Goal: Task Accomplishment & Management: Use online tool/utility

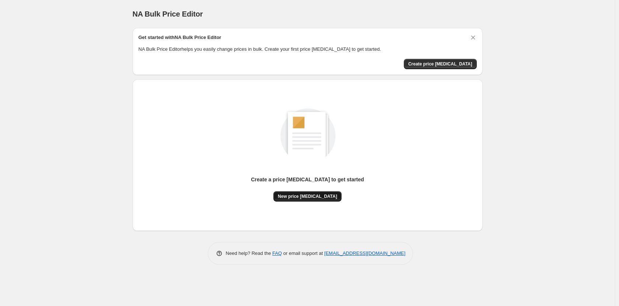
click at [317, 197] on span "New price change job" at bounding box center [307, 197] width 59 height 6
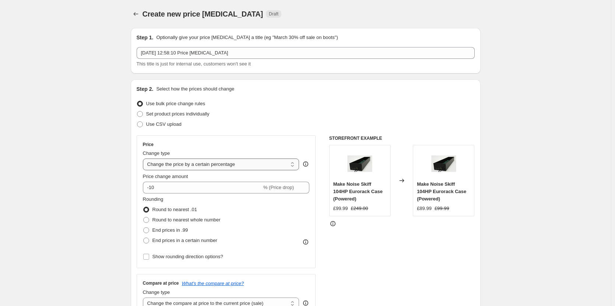
click at [176, 164] on select "Change the price to a certain amount Change the price by a certain amount Chang…" at bounding box center [221, 165] width 157 height 12
select select "to"
click at [144, 159] on select "Change the price to a certain amount Change the price by a certain amount Chang…" at bounding box center [221, 165] width 157 height 12
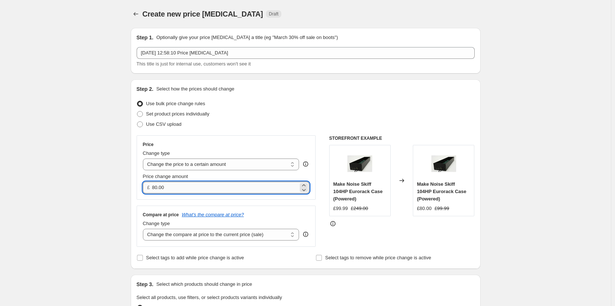
click at [164, 190] on input "80.00" at bounding box center [225, 188] width 146 height 12
type input "59"
type input "59.99"
click at [256, 233] on select "Change the compare at price to the current price (sale) Change the compare at p…" at bounding box center [221, 235] width 157 height 12
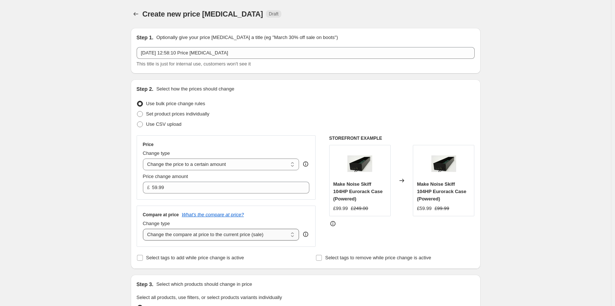
select select "remove"
click at [144, 229] on select "Change the compare at price to the current price (sale) Change the compare at p…" at bounding box center [221, 235] width 157 height 12
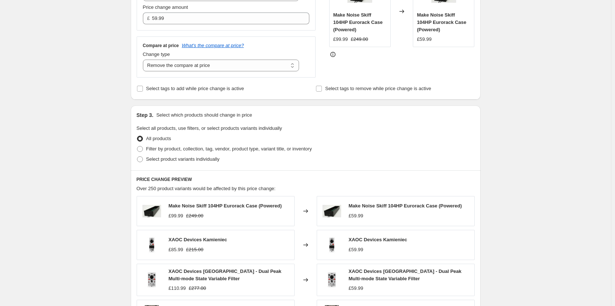
scroll to position [184, 0]
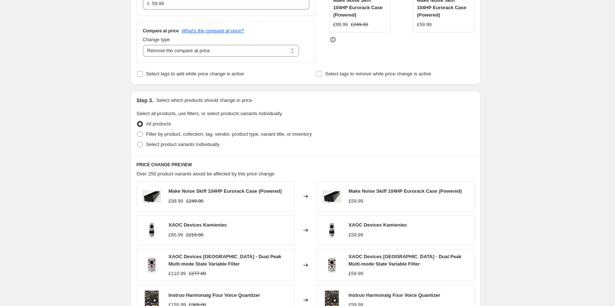
click at [393, 159] on div "PRICE CHANGE PREVIEW Over 250 product variants would be affected by this price …" at bounding box center [306, 264] width 350 height 216
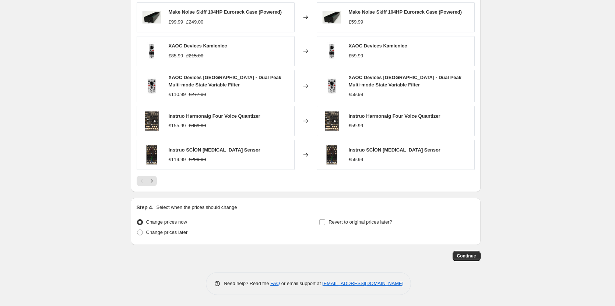
scroll to position [216, 0]
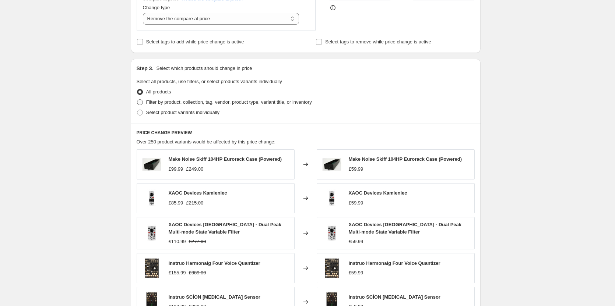
click at [141, 102] on span at bounding box center [140, 102] width 6 height 6
click at [137, 100] on input "Filter by product, collection, tag, vendor, product type, variant title, or inv…" at bounding box center [137, 99] width 0 height 0
radio input "true"
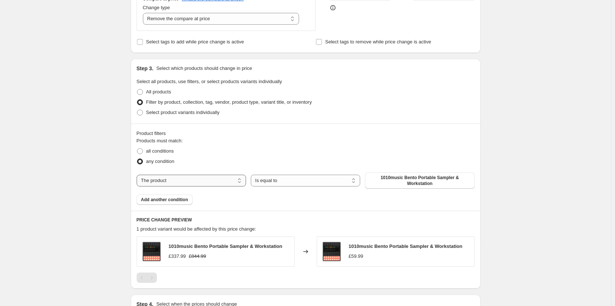
click at [202, 179] on select "The product The product's collection The product's tag The product's vendor The…" at bounding box center [191, 181] width 109 height 12
select select "collection"
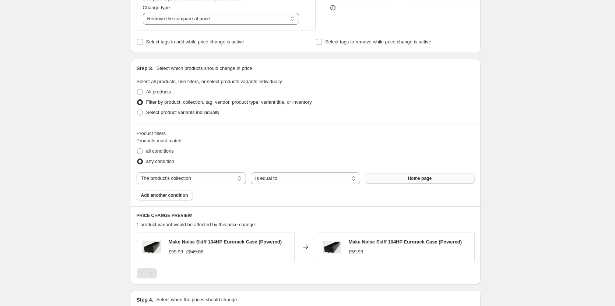
click at [425, 178] on span "Home page" at bounding box center [420, 179] width 24 height 6
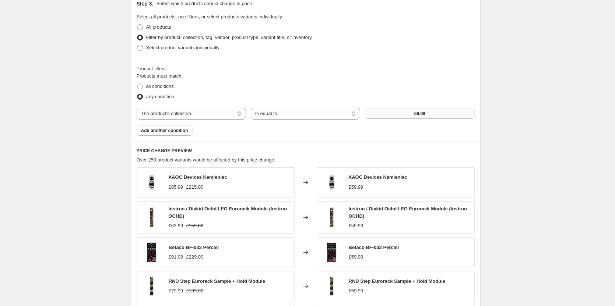
scroll to position [446, 0]
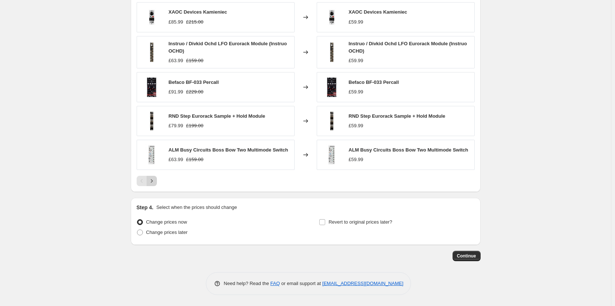
click at [155, 180] on icon "Next" at bounding box center [151, 181] width 7 height 7
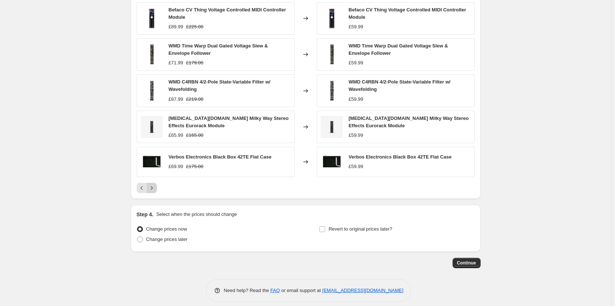
click at [156, 181] on div "Befaco CV Thing Voltage Controlled MIDI Controller Module £89.99 £225.00 Change…" at bounding box center [306, 98] width 338 height 192
click at [475, 260] on button "Continue" at bounding box center [467, 263] width 28 height 10
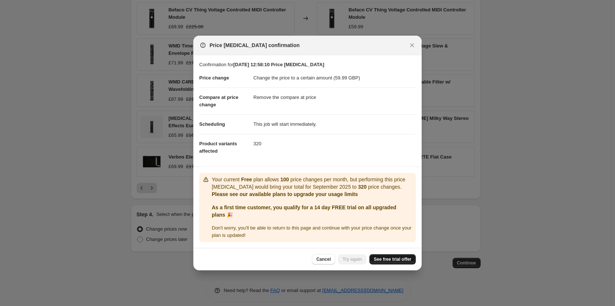
click at [394, 259] on link "See free trial offer" at bounding box center [392, 260] width 46 height 10
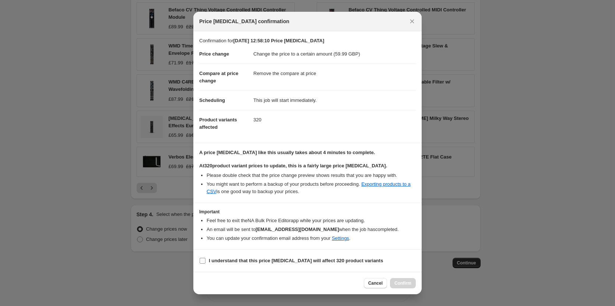
click at [202, 263] on input "I understand that this price change job will affect 320 product variants" at bounding box center [203, 261] width 6 height 6
checkbox input "true"
click at [409, 286] on span "Confirm" at bounding box center [402, 284] width 17 height 6
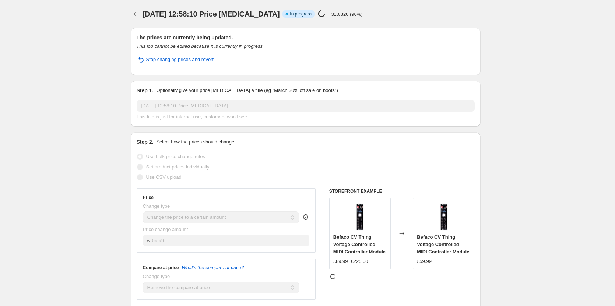
select select "remove"
select select "collection"
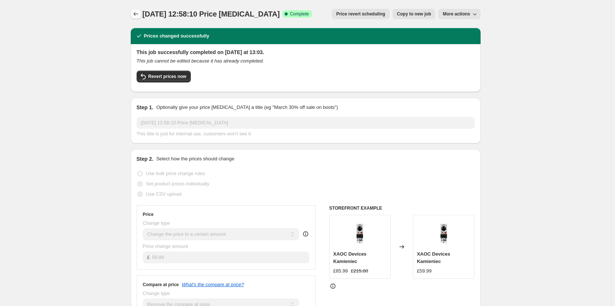
click at [138, 14] on icon "Price change jobs" at bounding box center [135, 13] width 7 height 7
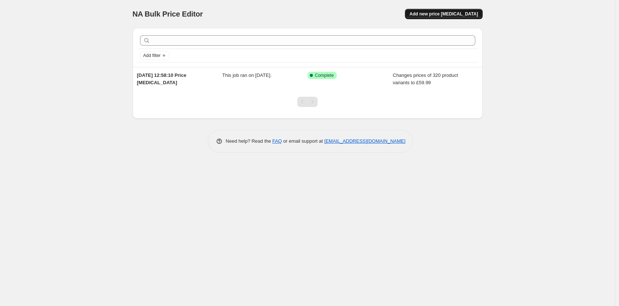
click at [469, 13] on span "Add new price [MEDICAL_DATA]" at bounding box center [443, 14] width 69 height 6
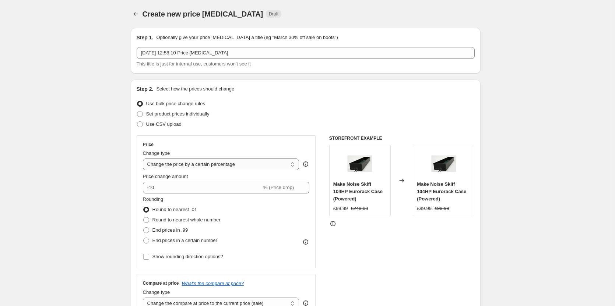
click at [203, 162] on select "Change the price to a certain amount Change the price by a certain amount Chang…" at bounding box center [221, 165] width 157 height 12
select select "to"
click at [144, 159] on select "Change the price to a certain amount Change the price by a certain amount Chang…" at bounding box center [221, 165] width 157 height 12
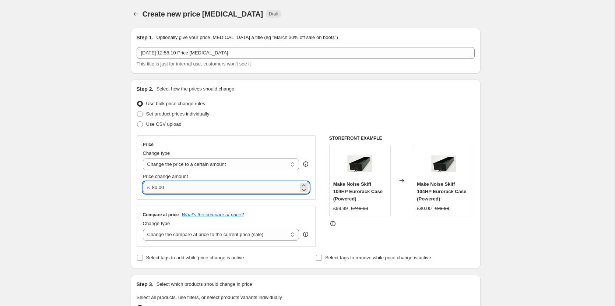
click at [192, 185] on input "80.00" at bounding box center [225, 188] width 146 height 12
click at [192, 186] on input "80.00" at bounding box center [225, 188] width 146 height 12
type input "149"
type input "149.99"
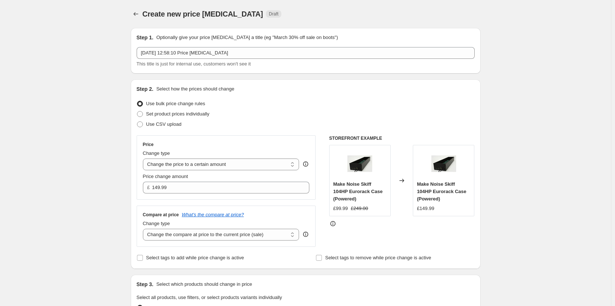
click at [384, 245] on div "STOREFRONT EXAMPLE Make Noise Skiff 104HP Eurorack Case (Powered) £99.99 £249.0…" at bounding box center [401, 192] width 145 height 112
click at [231, 233] on select "Change the compare at price to the current price (sale) Change the compare at p…" at bounding box center [221, 235] width 157 height 12
select select "remove"
click at [144, 229] on select "Change the compare at price to the current price (sale) Change the compare at p…" at bounding box center [221, 235] width 157 height 12
click at [372, 235] on div "STOREFRONT EXAMPLE Make Noise Skiff 104HP Eurorack Case (Powered) £99.99 £249.0…" at bounding box center [401, 192] width 145 height 112
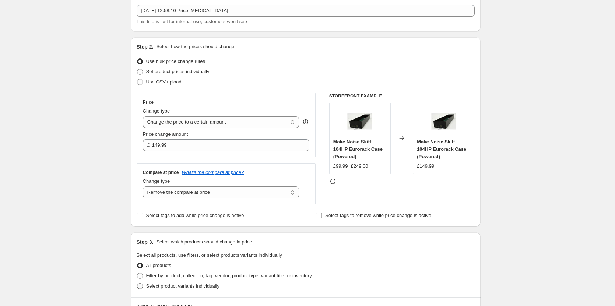
scroll to position [110, 0]
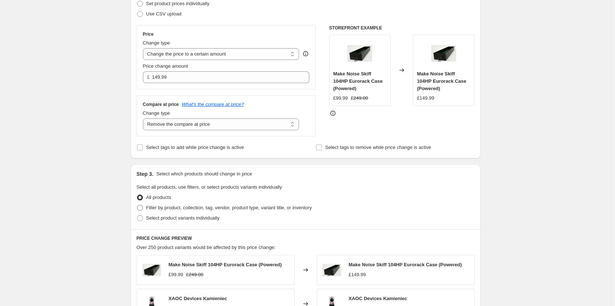
click at [139, 210] on span at bounding box center [140, 208] width 6 height 6
click at [137, 206] on input "Filter by product, collection, tag, vendor, product type, variant title, or inv…" at bounding box center [137, 205] width 0 height 0
radio input "true"
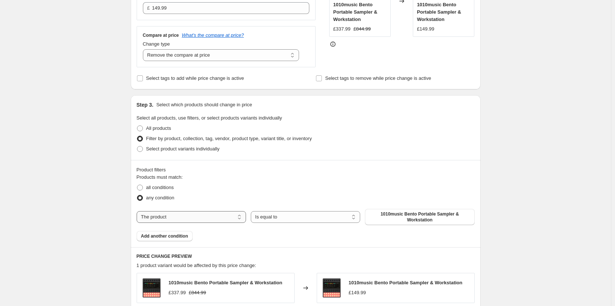
scroll to position [184, 0]
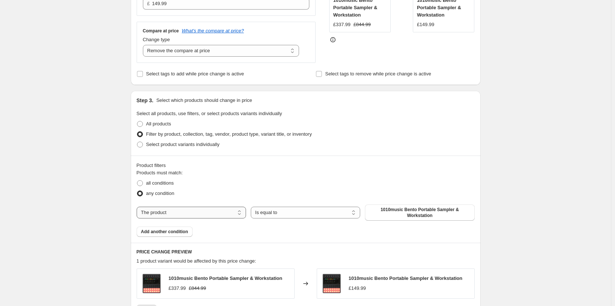
click at [201, 212] on select "The product The product's collection The product's tag The product's vendor The…" at bounding box center [191, 213] width 109 height 12
select select "collection"
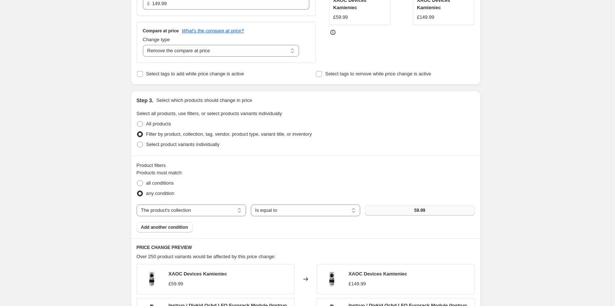
click at [420, 212] on span "59.99" at bounding box center [419, 211] width 11 height 6
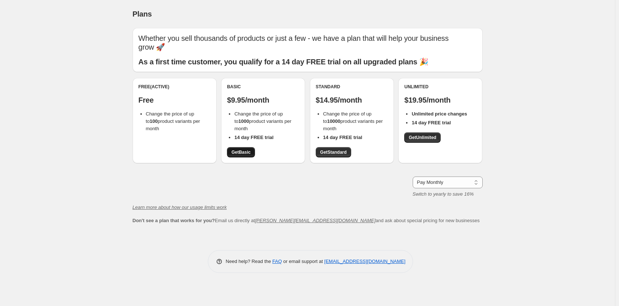
click at [248, 151] on span "Get Basic" at bounding box center [240, 153] width 19 height 6
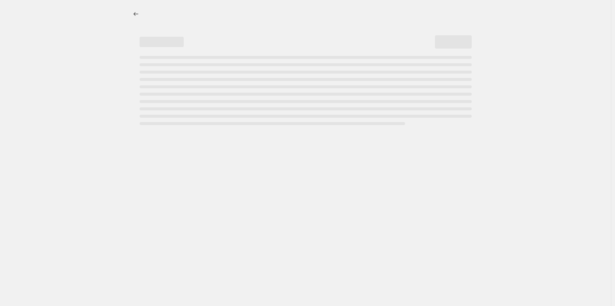
select select "percentage"
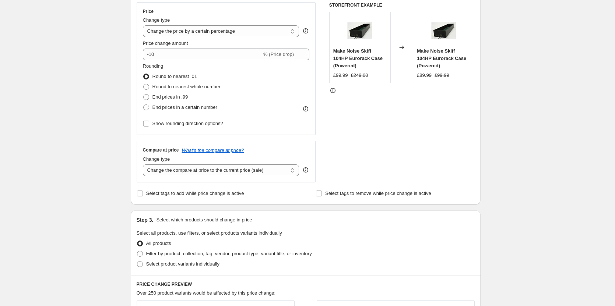
scroll to position [258, 0]
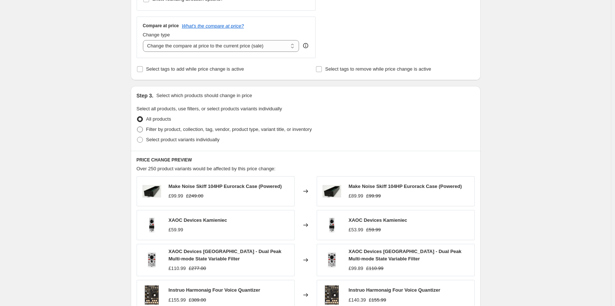
click at [143, 127] on span at bounding box center [140, 130] width 6 height 6
click at [137, 127] on input "Filter by product, collection, tag, vendor, product type, variant title, or inv…" at bounding box center [137, 127] width 0 height 0
radio input "true"
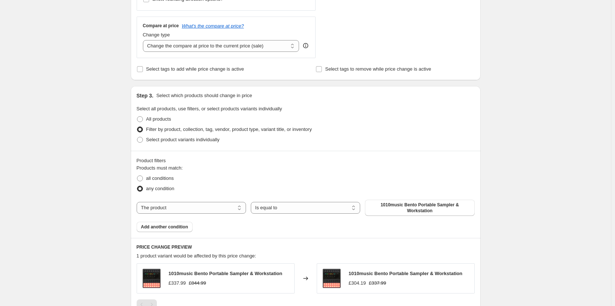
click at [414, 217] on div "Products must match: all conditions any condition The product The product's col…" at bounding box center [306, 199] width 338 height 68
click at [228, 210] on select "The product The product's collection The product's tag The product's vendor The…" at bounding box center [191, 208] width 109 height 12
select select "collection"
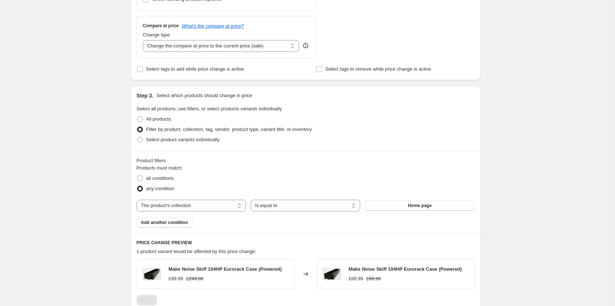
click at [428, 206] on span "Home page" at bounding box center [420, 206] width 24 height 6
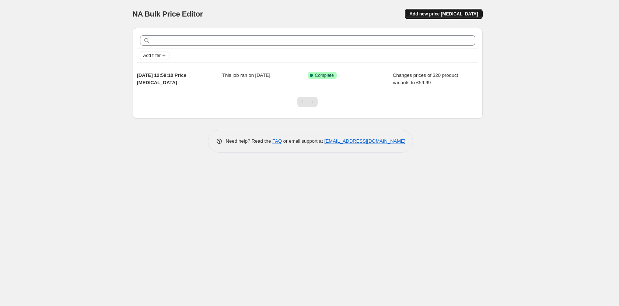
click at [445, 15] on span "Add new price [MEDICAL_DATA]" at bounding box center [443, 14] width 69 height 6
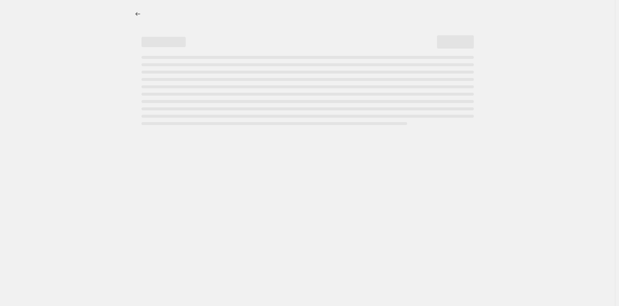
select select "percentage"
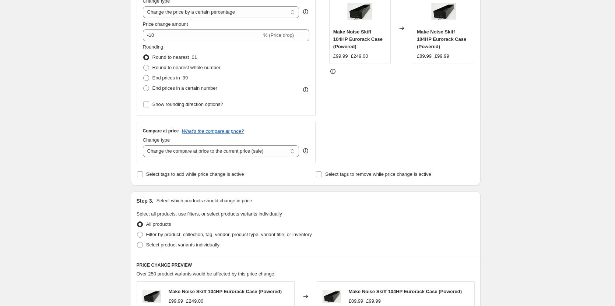
scroll to position [258, 0]
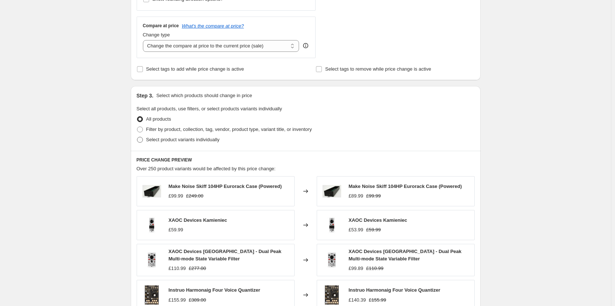
drag, startPoint x: 141, startPoint y: 129, endPoint x: 156, endPoint y: 134, distance: 15.3
click at [141, 129] on span at bounding box center [140, 130] width 6 height 6
click at [137, 127] on input "Filter by product, collection, tag, vendor, product type, variant title, or inv…" at bounding box center [137, 127] width 0 height 0
radio input "true"
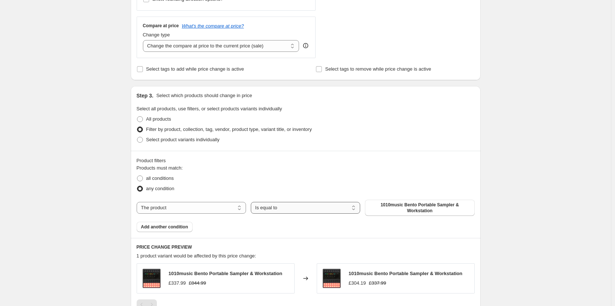
click at [273, 210] on select "Is equal to Is not equal to" at bounding box center [305, 208] width 109 height 12
click at [421, 214] on button "1010music Bento Portable Sampler & Workstation" at bounding box center [419, 208] width 109 height 16
click at [180, 212] on select "The product The product's collection The product's tag The product's vendor The…" at bounding box center [191, 208] width 109 height 12
select select "collection"
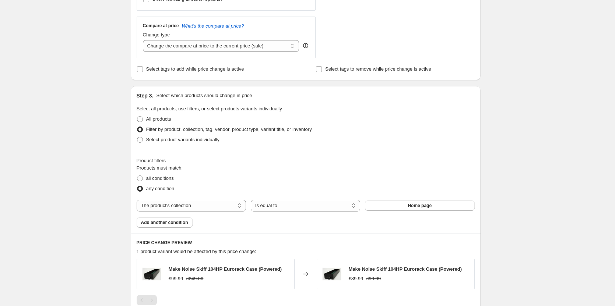
click at [421, 211] on div "The product The product's collection The product's tag The product's vendor The…" at bounding box center [306, 206] width 338 height 12
click at [423, 210] on button "Home page" at bounding box center [419, 206] width 109 height 10
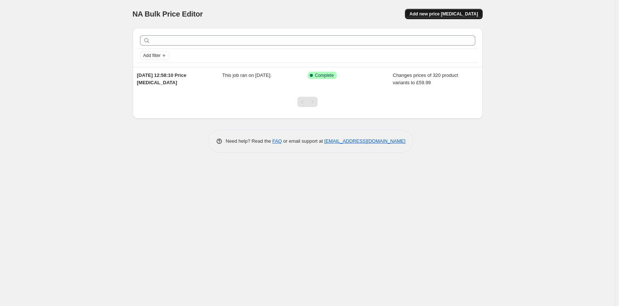
click at [452, 13] on span "Add new price [MEDICAL_DATA]" at bounding box center [443, 14] width 69 height 6
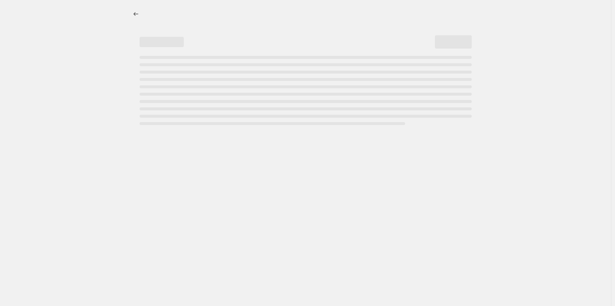
select select "percentage"
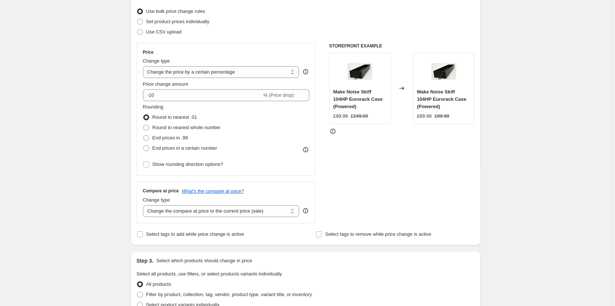
scroll to position [221, 0]
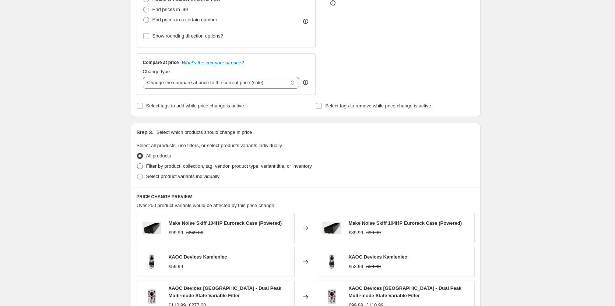
click at [143, 165] on span at bounding box center [140, 167] width 6 height 6
click at [137, 164] on input "Filter by product, collection, tag, vendor, product type, variant title, or inv…" at bounding box center [137, 164] width 0 height 0
radio input "true"
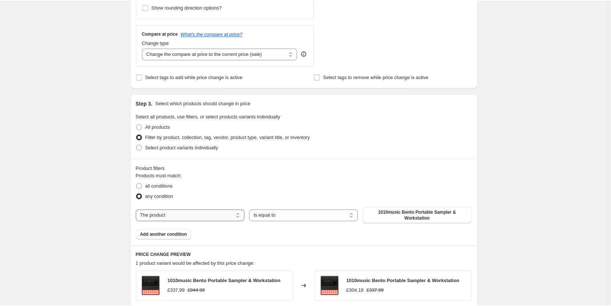
scroll to position [258, 0]
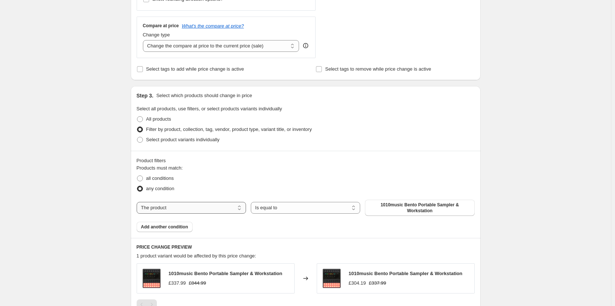
click at [192, 207] on select "The product The product's collection The product's tag The product's vendor The…" at bounding box center [191, 208] width 109 height 12
click at [172, 207] on select "The product The product's collection The product's tag The product's vendor The…" at bounding box center [191, 208] width 109 height 12
select select "collection"
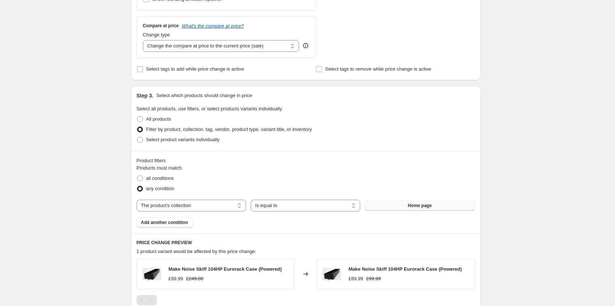
click at [408, 202] on button "Home page" at bounding box center [419, 206] width 109 height 10
click at [406, 211] on button "149" at bounding box center [419, 206] width 109 height 10
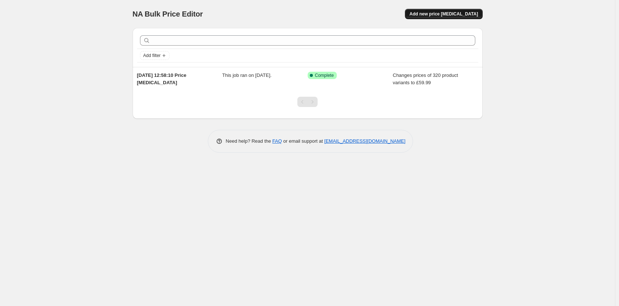
click at [460, 16] on span "Add new price [MEDICAL_DATA]" at bounding box center [443, 14] width 69 height 6
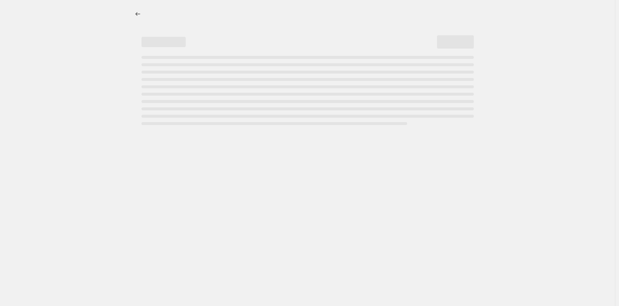
select select "percentage"
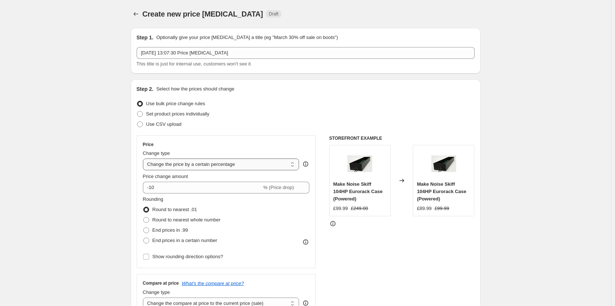
click at [208, 164] on select "Change the price to a certain amount Change the price by a certain amount Chang…" at bounding box center [221, 165] width 157 height 12
drag, startPoint x: 338, startPoint y: 254, endPoint x: 217, endPoint y: 256, distance: 121.2
click at [337, 254] on div "STOREFRONT EXAMPLE Make Noise Skiff 104HP Eurorack Case (Powered) £99.99 £249.0…" at bounding box center [401, 226] width 145 height 180
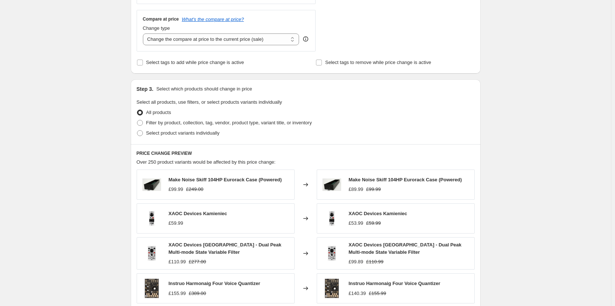
scroll to position [368, 0]
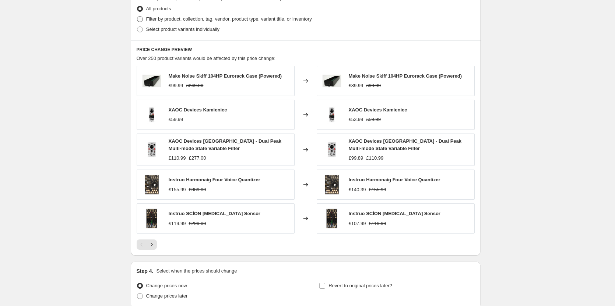
click at [142, 19] on span at bounding box center [140, 19] width 6 height 6
click at [137, 17] on input "Filter by product, collection, tag, vendor, product type, variant title, or inv…" at bounding box center [137, 16] width 0 height 0
radio input "true"
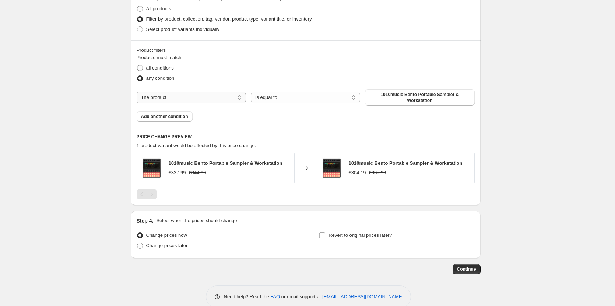
click at [175, 102] on select "The product The product's collection The product's tag The product's vendor The…" at bounding box center [191, 98] width 109 height 12
select select "collection"
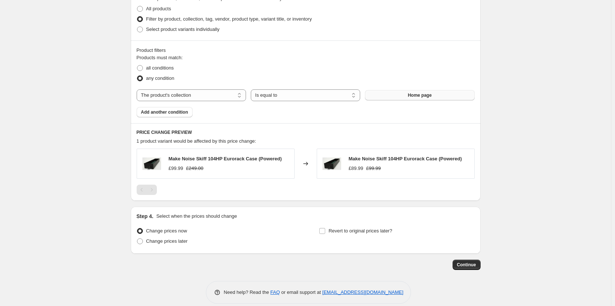
click at [421, 94] on span "Home page" at bounding box center [420, 95] width 24 height 6
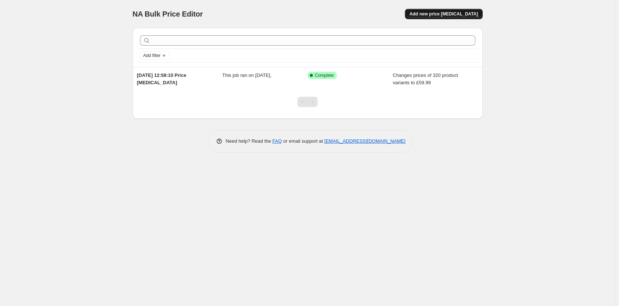
click at [450, 12] on span "Add new price [MEDICAL_DATA]" at bounding box center [443, 14] width 69 height 6
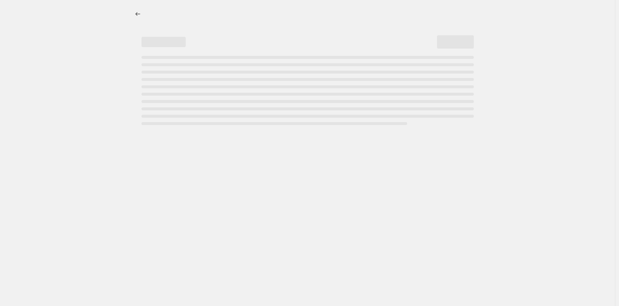
select select "percentage"
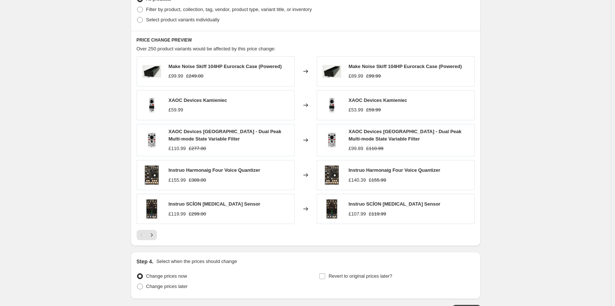
scroll to position [258, 0]
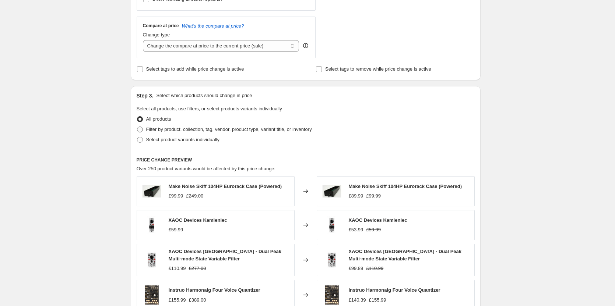
click at [143, 129] on span at bounding box center [140, 130] width 6 height 6
click at [137, 127] on input "Filter by product, collection, tag, vendor, product type, variant title, or inv…" at bounding box center [137, 127] width 0 height 0
radio input "true"
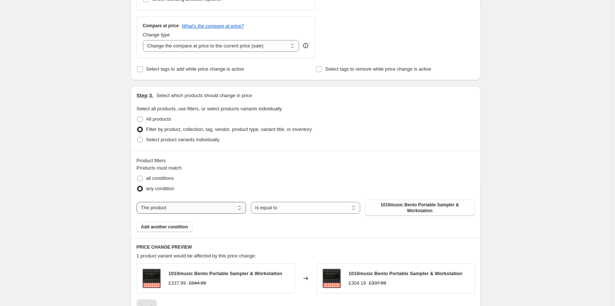
click at [204, 203] on select "The product The product's collection The product's tag The product's vendor The…" at bounding box center [191, 208] width 109 height 12
select select "collection"
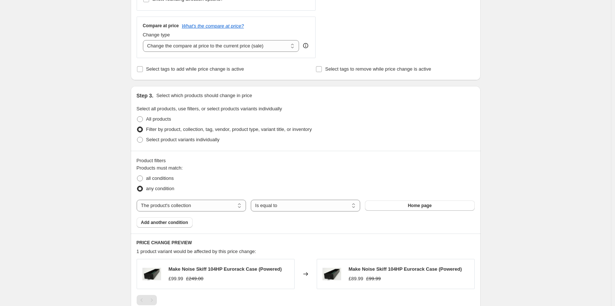
click at [407, 211] on div "The product The product's collection The product's tag The product's vendor The…" at bounding box center [306, 206] width 338 height 12
click at [418, 204] on span "Home page" at bounding box center [420, 206] width 24 height 6
click at [178, 222] on span "Add another condition" at bounding box center [164, 223] width 47 height 6
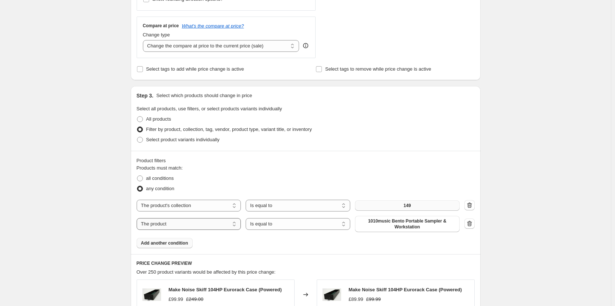
click at [204, 222] on select "The product The product's collection The product's tag The product's vendor The…" at bounding box center [189, 224] width 105 height 12
select select "collection"
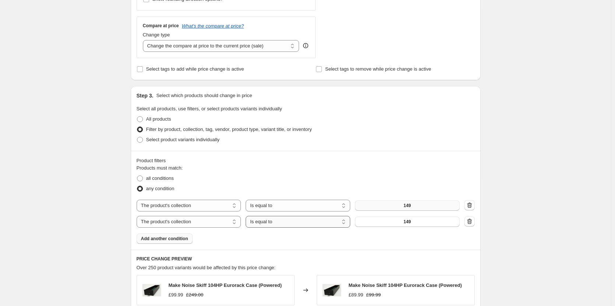
click at [316, 223] on select "Is equal to Is not equal to" at bounding box center [298, 222] width 105 height 12
select select "not_equal"
click at [410, 224] on span "149" at bounding box center [407, 222] width 7 height 6
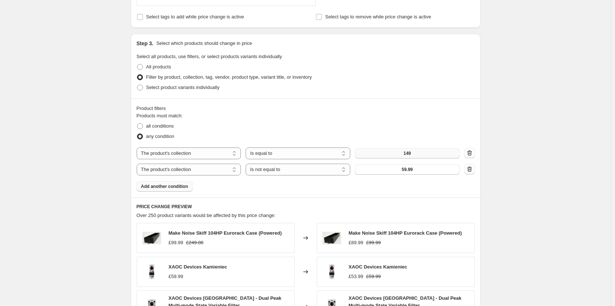
scroll to position [442, 0]
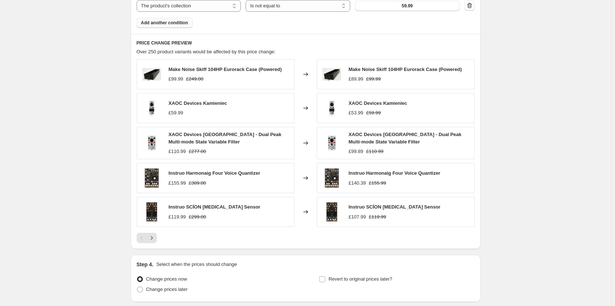
scroll to position [384, 0]
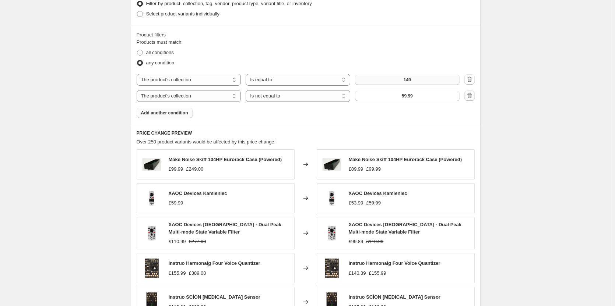
click at [472, 98] on icon "button" at bounding box center [469, 95] width 7 height 7
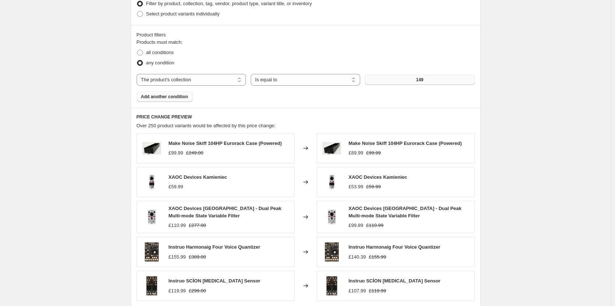
click at [174, 99] on span "Add another condition" at bounding box center [164, 97] width 47 height 6
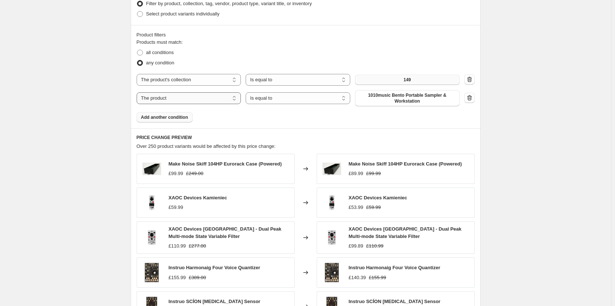
click at [197, 96] on select "The product The product's collection The product's tag The product's vendor The…" at bounding box center [189, 98] width 105 height 12
select select "collection"
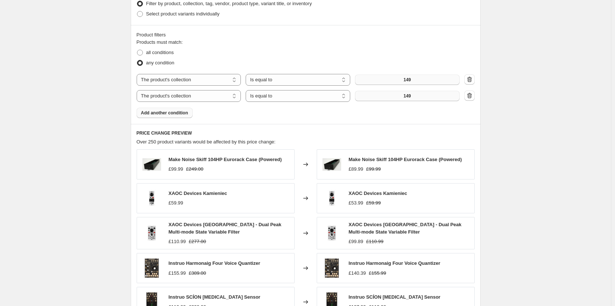
click at [417, 97] on button "149" at bounding box center [407, 96] width 105 height 10
click at [273, 100] on select "Is equal to Is not equal to" at bounding box center [298, 96] width 105 height 12
select select "not_equal"
click at [342, 107] on div "Products must match: all conditions any condition The product The product's col…" at bounding box center [306, 79] width 338 height 80
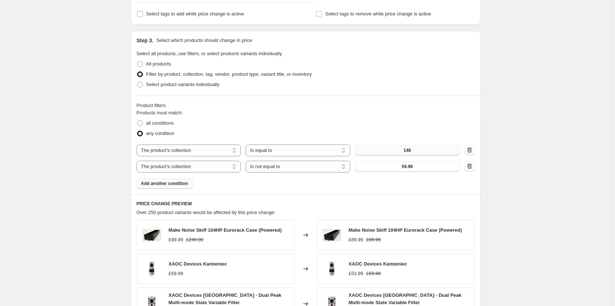
scroll to position [310, 0]
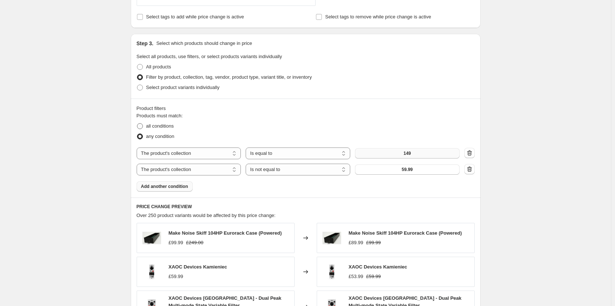
click at [143, 123] on span at bounding box center [140, 126] width 7 height 7
click at [137, 123] on input "all conditions" at bounding box center [137, 123] width 0 height 0
radio input "true"
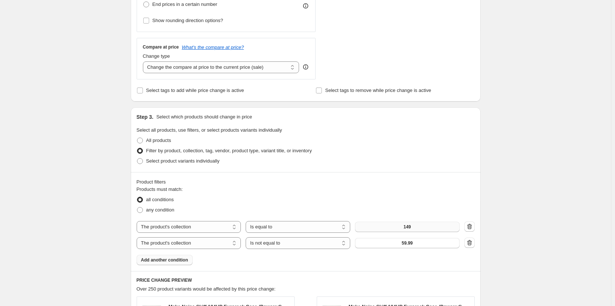
scroll to position [89, 0]
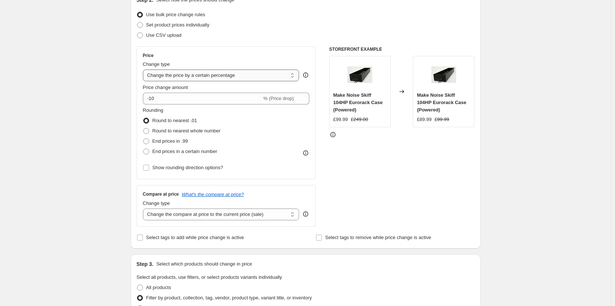
click at [192, 80] on select "Change the price to a certain amount Change the price by a certain amount Chang…" at bounding box center [221, 76] width 157 height 12
select select "to"
click at [144, 70] on select "Change the price to a certain amount Change the price by a certain amount Chang…" at bounding box center [221, 76] width 157 height 12
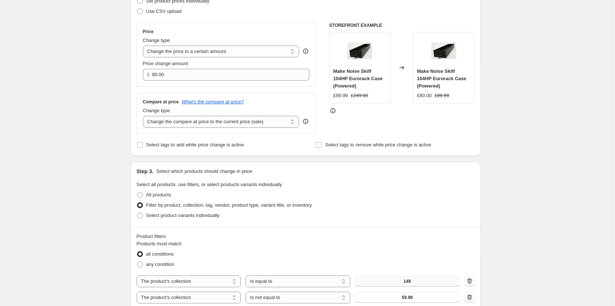
scroll to position [126, 0]
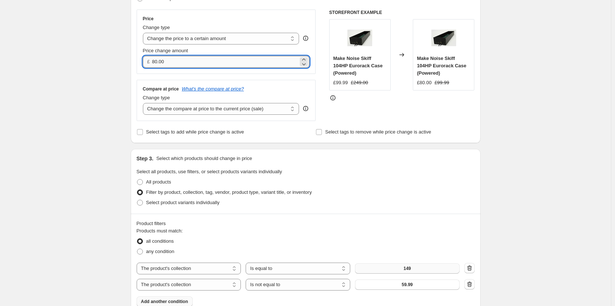
click at [174, 60] on input "80.00" at bounding box center [225, 62] width 146 height 12
click at [162, 62] on input "14999" at bounding box center [225, 62] width 146 height 12
click at [204, 63] on input "149.99" at bounding box center [225, 62] width 146 height 12
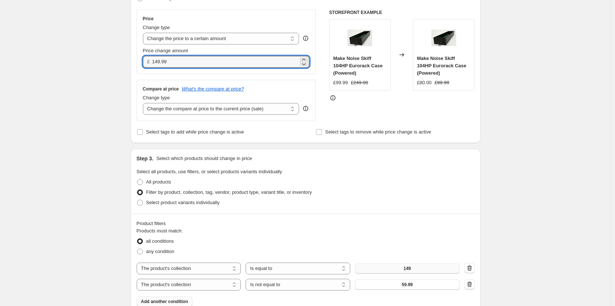
type input "149.99"
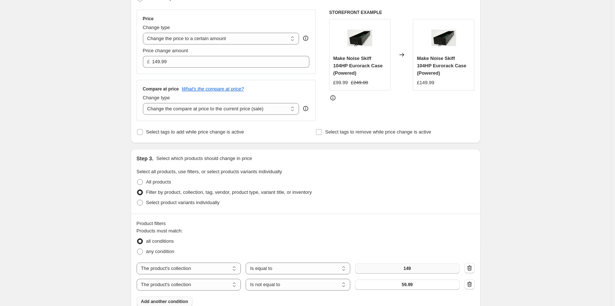
click at [358, 106] on div "STOREFRONT EXAMPLE Make Noise Skiff 104HP Eurorack Case (Powered) £99.99 £249.0…" at bounding box center [401, 66] width 145 height 112
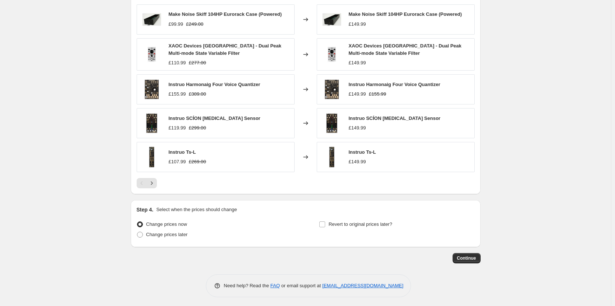
scroll to position [463, 0]
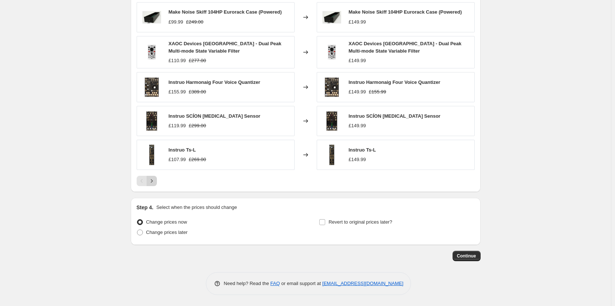
click at [155, 180] on icon "Next" at bounding box center [151, 181] width 7 height 7
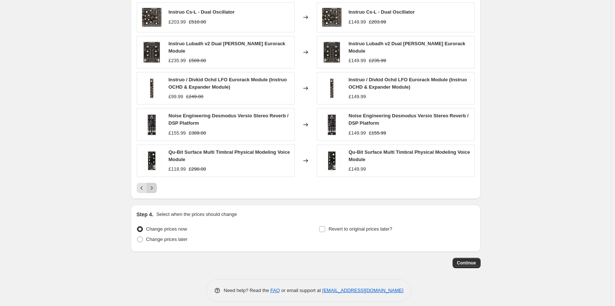
click at [156, 183] on button "Next" at bounding box center [152, 188] width 10 height 10
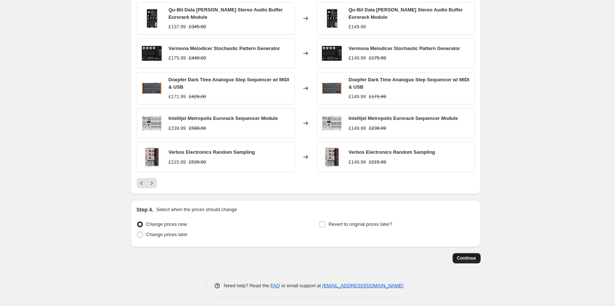
click at [473, 257] on span "Continue" at bounding box center [466, 259] width 19 height 6
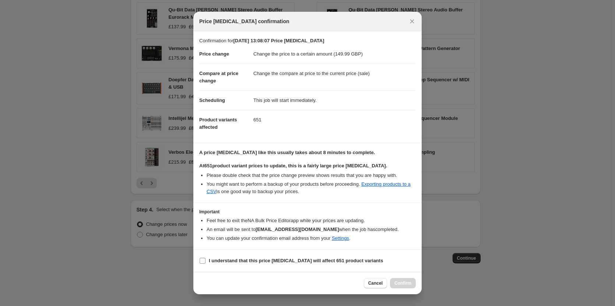
click at [203, 258] on input "I understand that this price change job will affect 651 product variants" at bounding box center [203, 261] width 6 height 6
checkbox input "true"
click at [403, 285] on span "Confirm" at bounding box center [402, 284] width 17 height 6
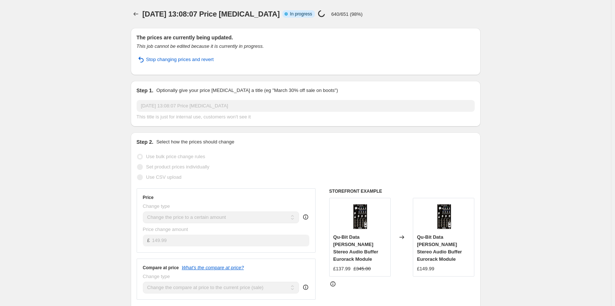
select select "collection"
select select "not_equal"
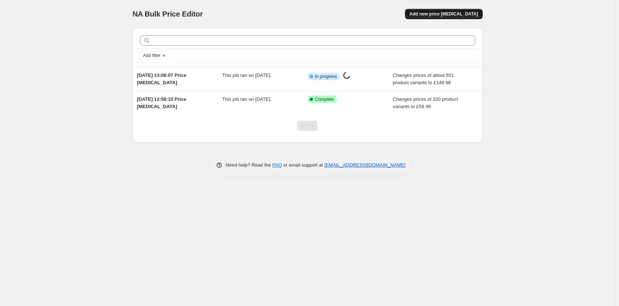
click at [445, 17] on button "Add new price [MEDICAL_DATA]" at bounding box center [443, 14] width 77 height 10
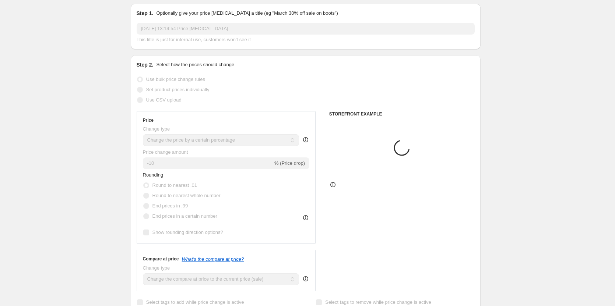
scroll to position [37, 0]
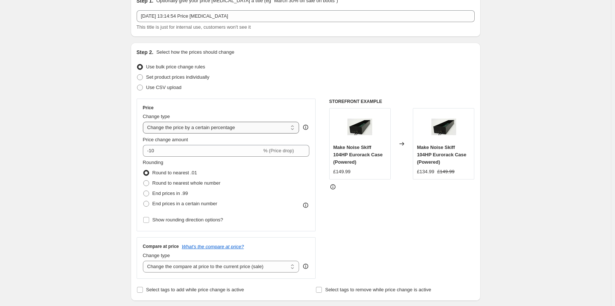
click at [177, 130] on select "Change the price to a certain amount Change the price by a certain amount Chang…" at bounding box center [221, 128] width 157 height 12
select select "to"
click at [144, 122] on select "Change the price to a certain amount Change the price by a certain amount Chang…" at bounding box center [221, 128] width 157 height 12
type input "80.00"
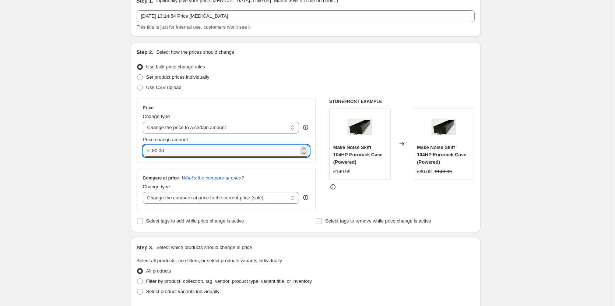
click at [176, 148] on input "80.00" at bounding box center [225, 151] width 146 height 12
type input "298.97"
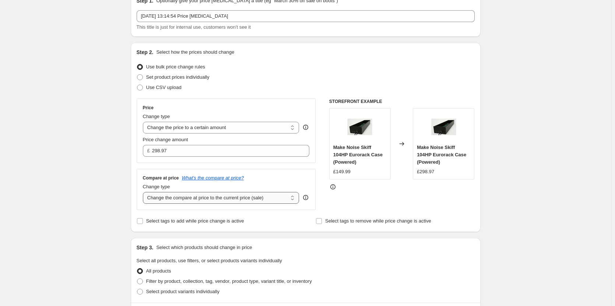
click at [230, 198] on select "Change the compare at price to the current price (sale) Change the compare at p…" at bounding box center [221, 198] width 157 height 12
select select "remove"
click at [144, 192] on select "Change the compare at price to the current price (sale) Change the compare at p…" at bounding box center [221, 198] width 157 height 12
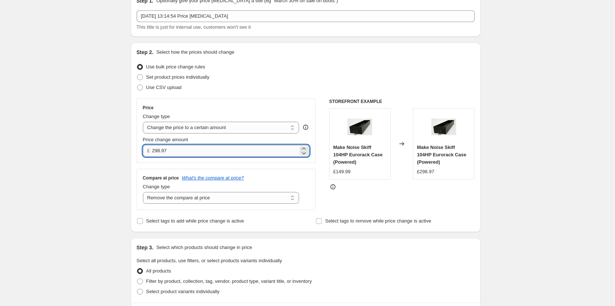
click at [163, 151] on input "298.97" at bounding box center [225, 151] width 146 height 12
click at [163, 152] on input "299.97" at bounding box center [225, 151] width 146 height 12
drag, startPoint x: 167, startPoint y: 151, endPoint x: 171, endPoint y: 152, distance: 4.3
click at [171, 152] on input "299.97" at bounding box center [225, 151] width 146 height 12
type input "299.99"
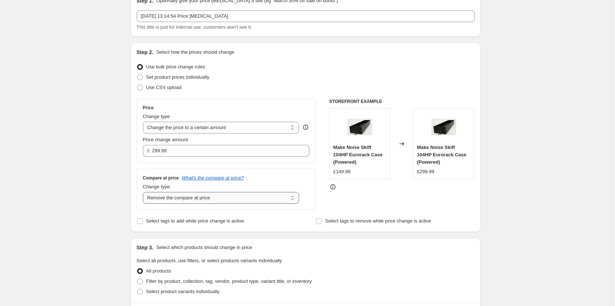
click at [262, 200] on select "Change the compare at price to the current price (sale) Change the compare at p…" at bounding box center [221, 198] width 157 height 12
click at [144, 192] on select "Change the compare at price to the current price (sale) Change the compare at p…" at bounding box center [221, 198] width 157 height 12
click at [391, 194] on div "STOREFRONT EXAMPLE Make Noise Skiff 104HP Eurorack Case (Powered) £149.99 Chang…" at bounding box center [401, 155] width 145 height 112
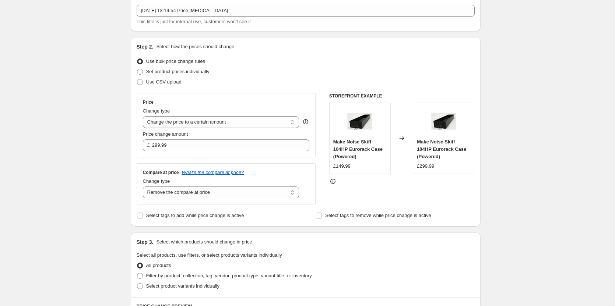
scroll to position [184, 0]
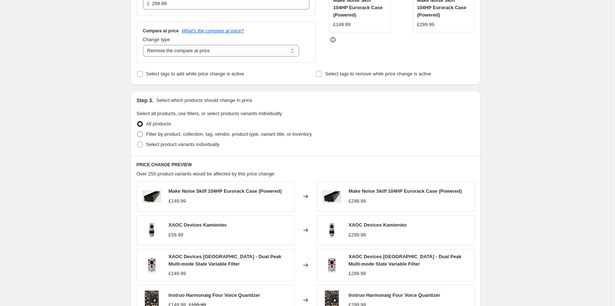
click at [139, 133] on span at bounding box center [140, 134] width 6 height 6
click at [137, 132] on input "Filter by product, collection, tag, vendor, product type, variant title, or inv…" at bounding box center [137, 131] width 0 height 0
radio input "true"
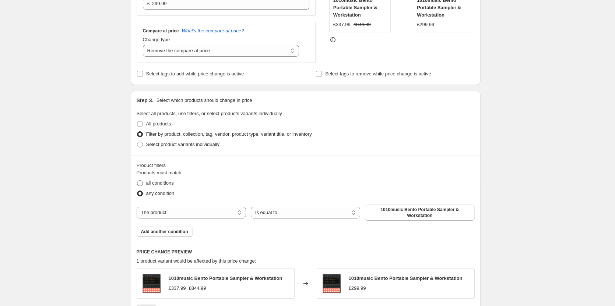
click at [147, 182] on label "all conditions" at bounding box center [155, 183] width 37 height 10
click at [137, 181] on input "all conditions" at bounding box center [137, 180] width 0 height 0
radio input "true"
click at [181, 211] on select "The product The product's collection The product's tag The product's vendor The…" at bounding box center [191, 213] width 109 height 12
select select "collection"
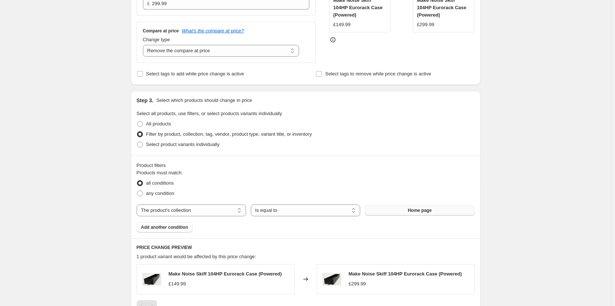
click at [394, 209] on button "Home page" at bounding box center [419, 211] width 109 height 10
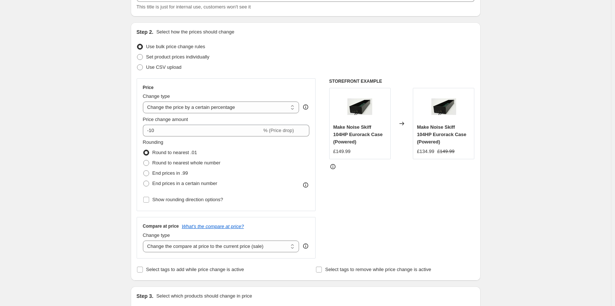
scroll to position [74, 0]
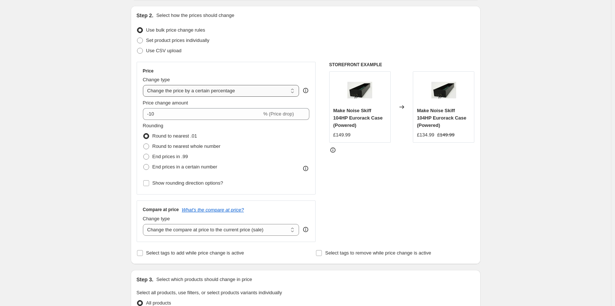
click at [185, 95] on select "Change the price to a certain amount Change the price by a certain amount Chang…" at bounding box center [221, 91] width 157 height 12
select select "to"
click at [144, 85] on select "Change the price to a certain amount Change the price by a certain amount Chang…" at bounding box center [221, 91] width 157 height 12
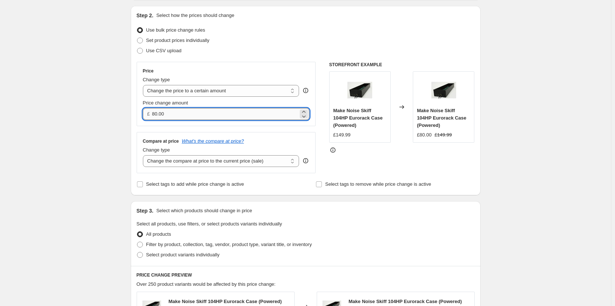
click at [170, 116] on input "80.00" at bounding box center [225, 114] width 146 height 12
type input "299"
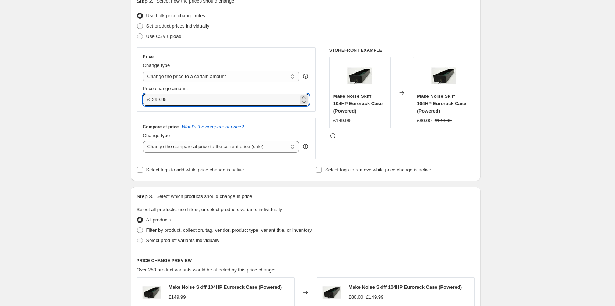
scroll to position [110, 0]
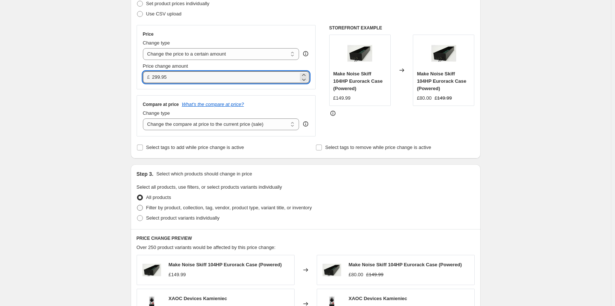
type input "299.95"
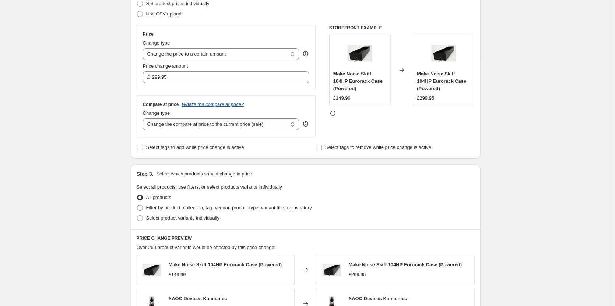
click at [143, 210] on span at bounding box center [140, 208] width 6 height 6
click at [137, 206] on input "Filter by product, collection, tag, vendor, product type, variant title, or inv…" at bounding box center [137, 205] width 0 height 0
radio input "true"
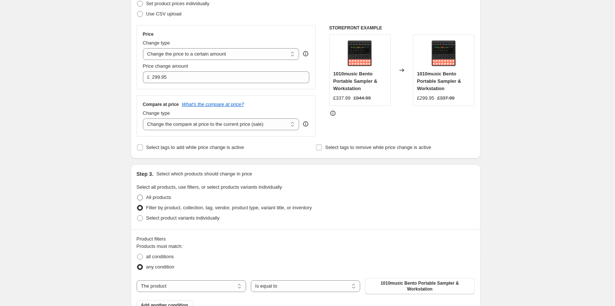
click at [142, 197] on span at bounding box center [140, 198] width 6 height 6
click at [137, 195] on input "All products" at bounding box center [137, 195] width 0 height 0
radio input "true"
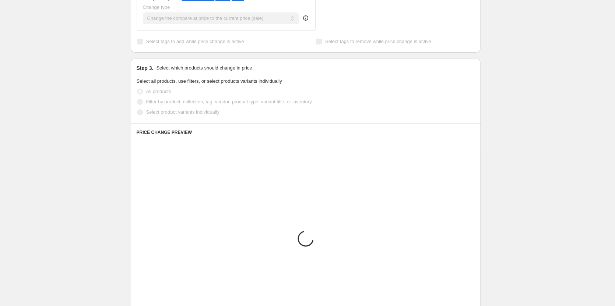
scroll to position [221, 0]
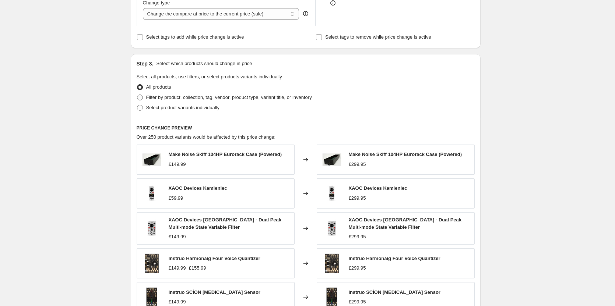
click at [142, 95] on span at bounding box center [140, 98] width 6 height 6
click at [137, 95] on input "Filter by product, collection, tag, vendor, product type, variant title, or inv…" at bounding box center [137, 95] width 0 height 0
radio input "true"
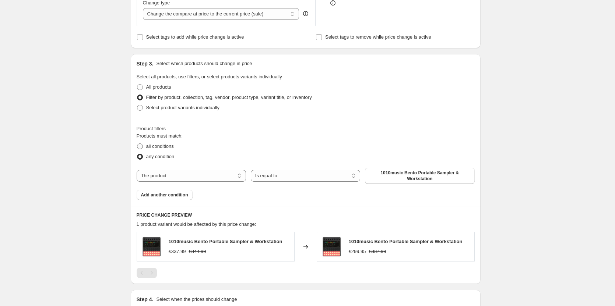
click at [143, 148] on span at bounding box center [140, 147] width 6 height 6
click at [137, 144] on input "all conditions" at bounding box center [137, 144] width 0 height 0
radio input "true"
click at [177, 173] on select "The product The product's collection The product's tag The product's vendor The…" at bounding box center [191, 176] width 109 height 12
select select "collection"
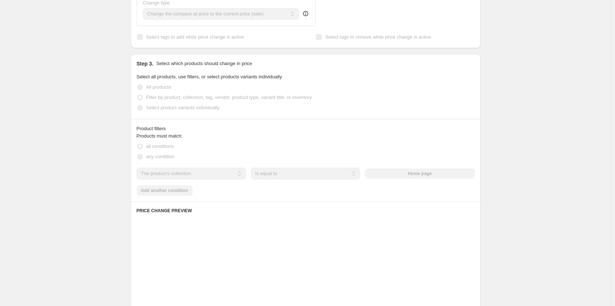
click at [427, 173] on div "The product The product's collection The product's tag The product's vendor The…" at bounding box center [306, 174] width 338 height 12
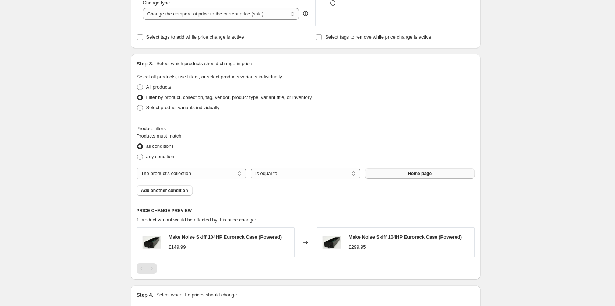
click at [443, 178] on button "Home page" at bounding box center [419, 174] width 109 height 10
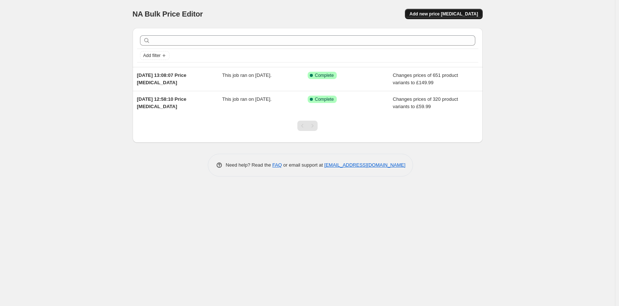
click at [469, 16] on span "Add new price [MEDICAL_DATA]" at bounding box center [443, 14] width 69 height 6
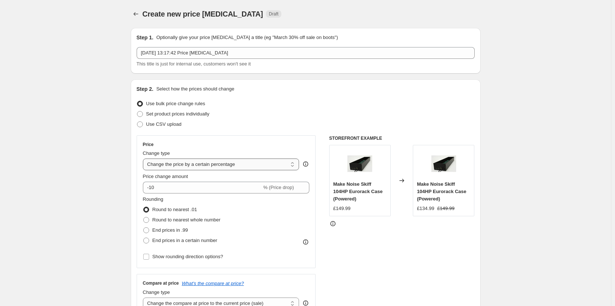
click at [172, 168] on select "Change the price to a certain amount Change the price by a certain amount Chang…" at bounding box center [221, 165] width 157 height 12
select select "margin"
type input "50"
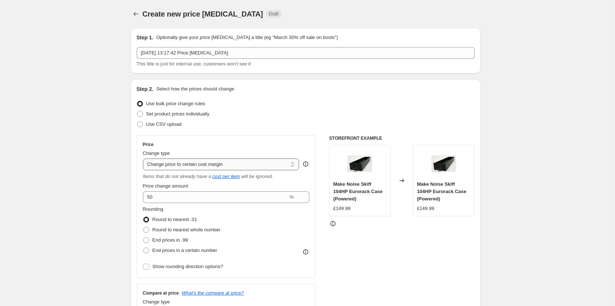
click at [204, 167] on select "Change the price to a certain amount Change the price by a certain amount Chang…" at bounding box center [221, 165] width 157 height 12
select select "to"
click at [144, 159] on select "Change the price to a certain amount Change the price by a certain amount Chang…" at bounding box center [221, 165] width 157 height 12
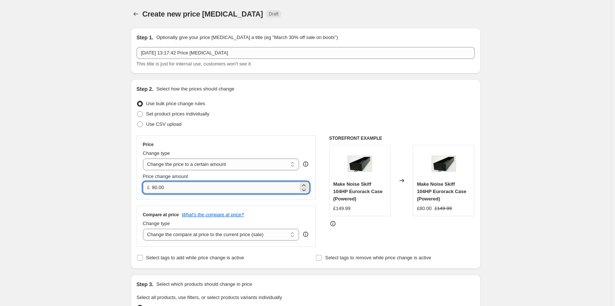
click at [176, 192] on input "80.00" at bounding box center [225, 188] width 146 height 12
click at [186, 187] on input "80.00" at bounding box center [225, 188] width 146 height 12
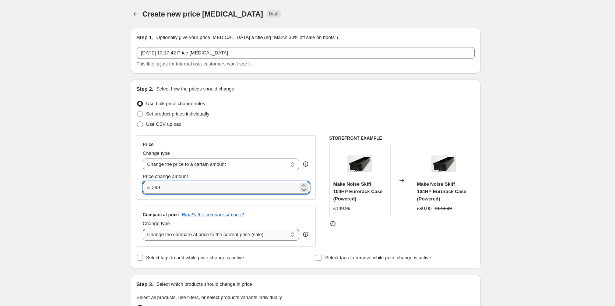
type input "299.00"
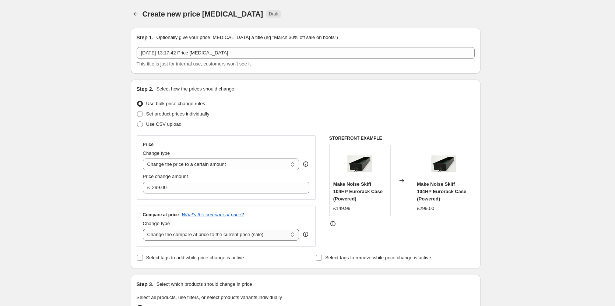
click at [215, 235] on select "Change the compare at price to the current price (sale) Change the compare at p…" at bounding box center [221, 235] width 157 height 12
select select "remove"
click at [144, 229] on select "Change the compare at price to the current price (sale) Change the compare at p…" at bounding box center [221, 235] width 157 height 12
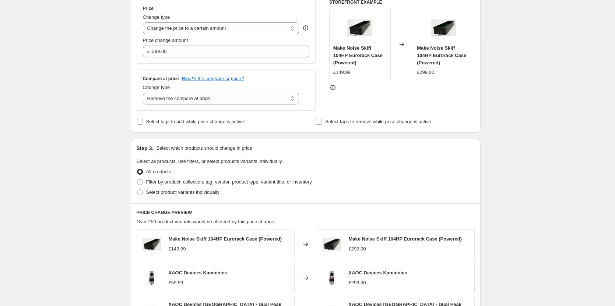
scroll to position [184, 0]
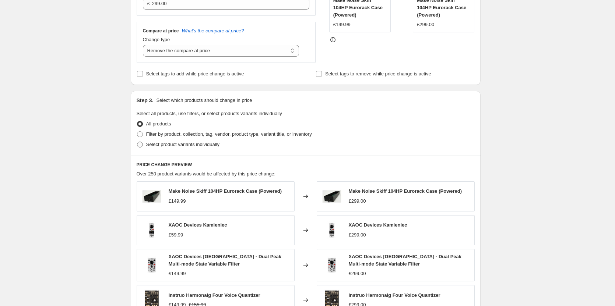
click at [143, 140] on label "Select product variants individually" at bounding box center [178, 145] width 83 height 10
click at [137, 142] on input "Select product variants individually" at bounding box center [137, 142] width 0 height 0
radio input "true"
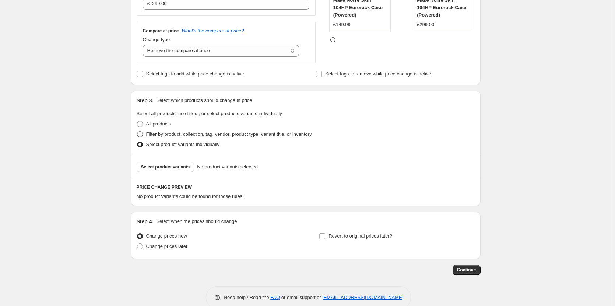
click at [142, 136] on span at bounding box center [140, 134] width 6 height 6
click at [137, 132] on input "Filter by product, collection, tag, vendor, product type, variant title, or inv…" at bounding box center [137, 131] width 0 height 0
radio input "true"
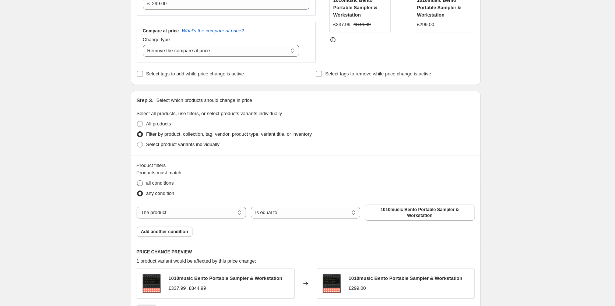
click at [143, 185] on span at bounding box center [140, 183] width 6 height 6
click at [137, 181] on input "all conditions" at bounding box center [137, 180] width 0 height 0
radio input "true"
click at [147, 193] on label "any condition" at bounding box center [156, 194] width 38 height 10
click at [137, 191] on input "any condition" at bounding box center [137, 191] width 0 height 0
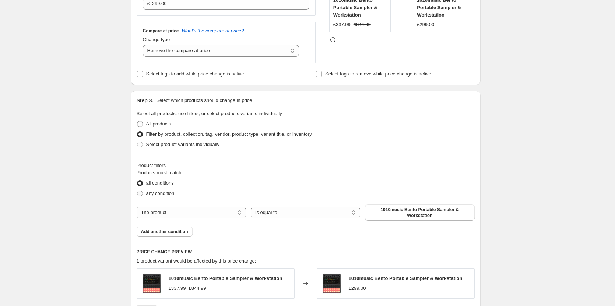
radio input "true"
click at [183, 213] on select "The product The product's collection The product's tag The product's vendor The…" at bounding box center [191, 213] width 109 height 12
select select "collection"
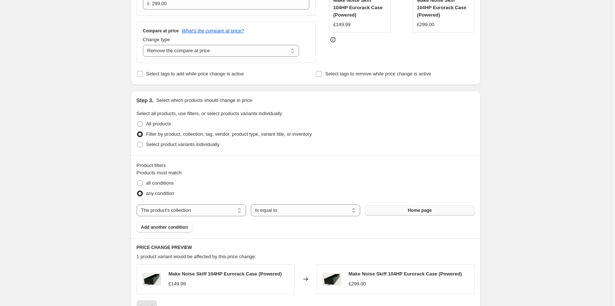
click at [424, 210] on span "Home page" at bounding box center [420, 211] width 24 height 6
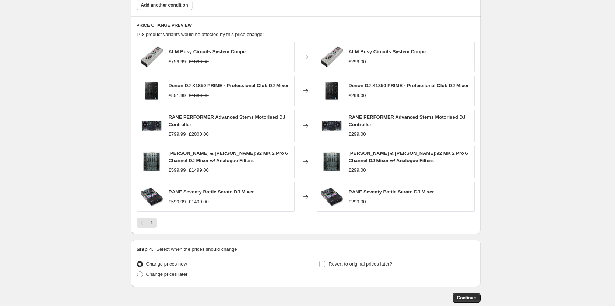
scroll to position [451, 0]
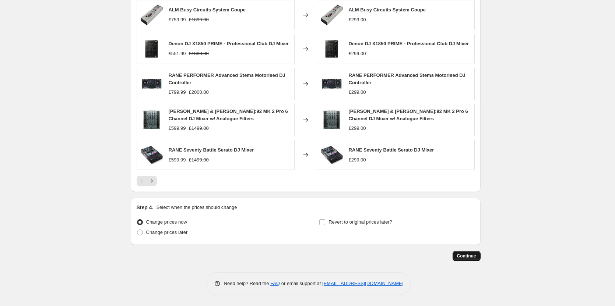
click at [471, 257] on span "Continue" at bounding box center [466, 256] width 19 height 6
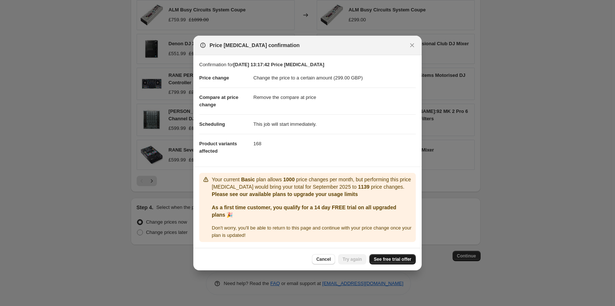
click at [400, 263] on span "See free trial offer" at bounding box center [393, 260] width 38 height 6
click at [413, 40] on button "Close" at bounding box center [412, 45] width 10 height 10
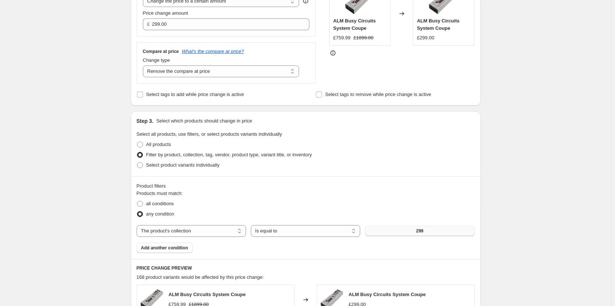
scroll to position [157, 0]
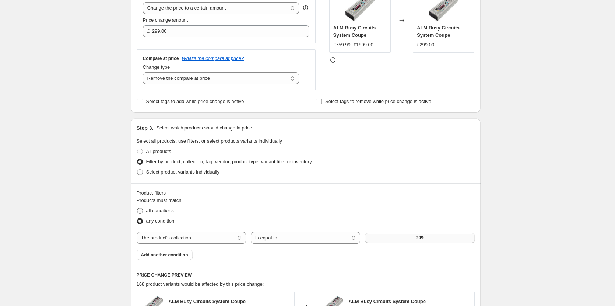
click at [140, 213] on span at bounding box center [140, 211] width 6 height 6
click at [137, 208] on input "all conditions" at bounding box center [137, 208] width 0 height 0
radio input "true"
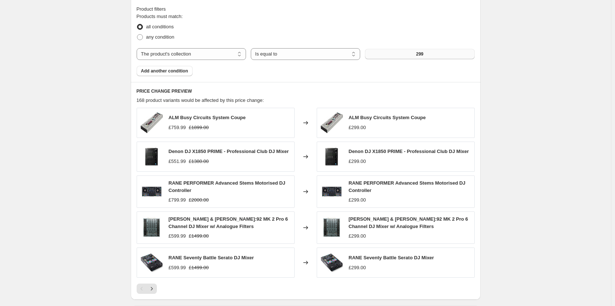
scroll to position [451, 0]
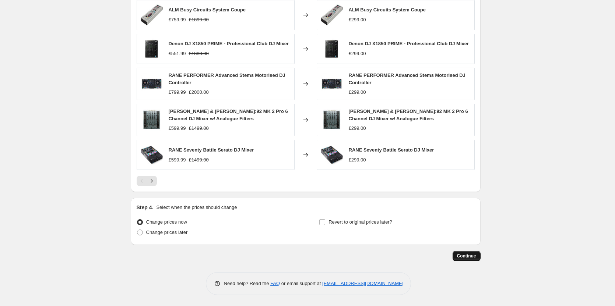
click at [479, 252] on button "Continue" at bounding box center [467, 256] width 28 height 10
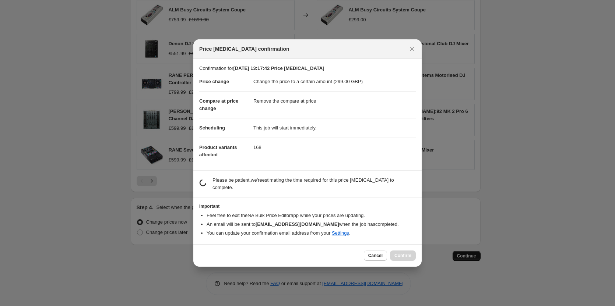
scroll to position [0, 0]
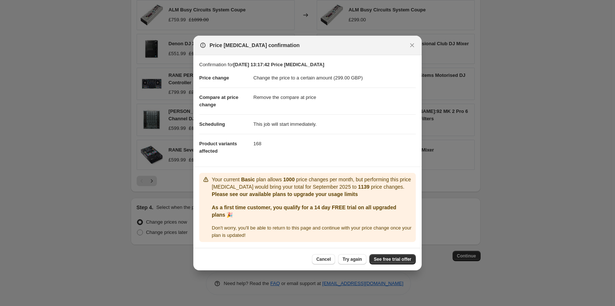
click at [402, 255] on div "Cancel Try again See free trial offer" at bounding box center [307, 259] width 228 height 22
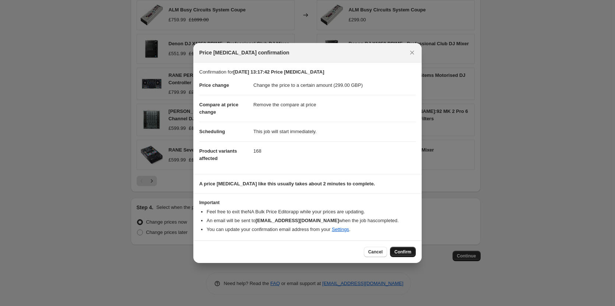
click at [409, 251] on span "Confirm" at bounding box center [402, 252] width 17 height 6
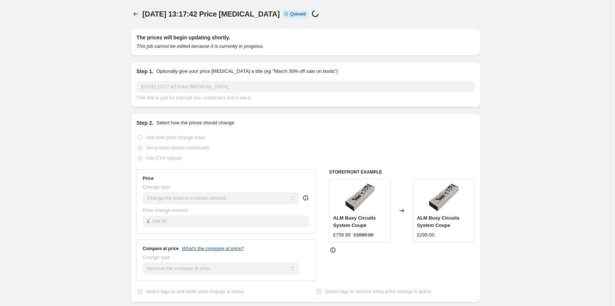
scroll to position [451, 0]
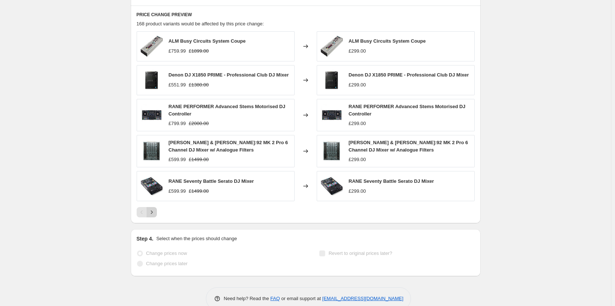
click at [155, 213] on icon "Next" at bounding box center [151, 212] width 7 height 7
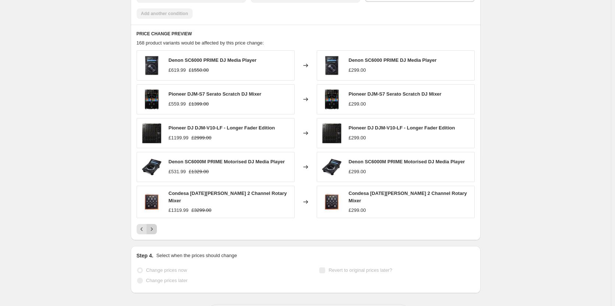
scroll to position [470, 0]
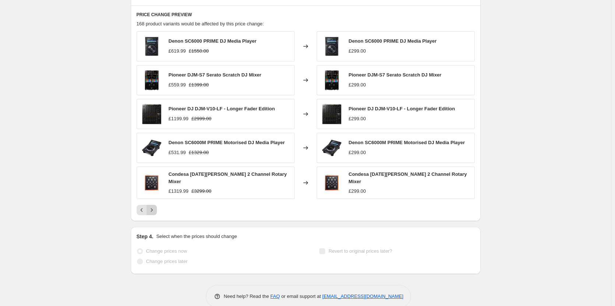
click at [157, 213] on button "Next" at bounding box center [152, 210] width 10 height 10
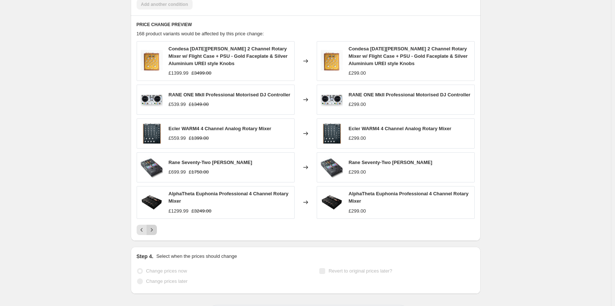
scroll to position [480, 0]
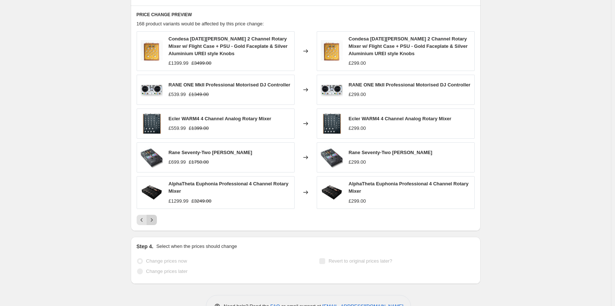
click at [157, 213] on div "Condesa Lucia X Fader 2 Channel Rotary Mixer w/ Flight Case + PSU - Gold Facepl…" at bounding box center [306, 128] width 338 height 194
click at [158, 228] on div "PRICE CHANGE PREVIEW 168 product variants would be affected by this price chang…" at bounding box center [306, 118] width 350 height 225
click at [155, 224] on icon "Next" at bounding box center [151, 220] width 7 height 7
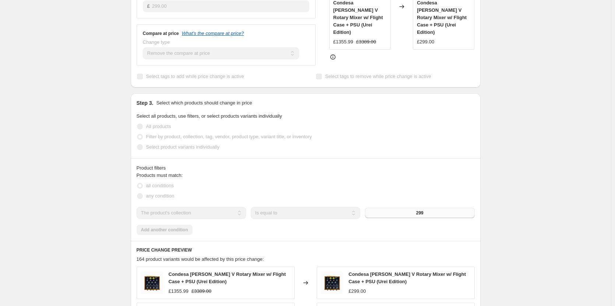
scroll to position [230, 0]
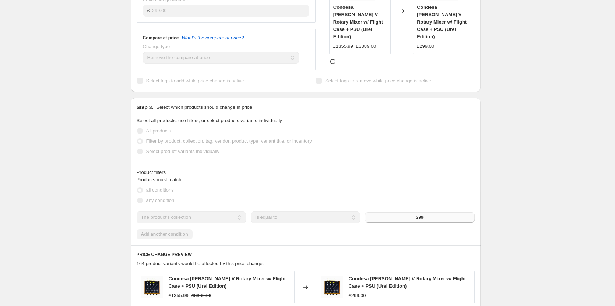
select select "remove"
select select "collection"
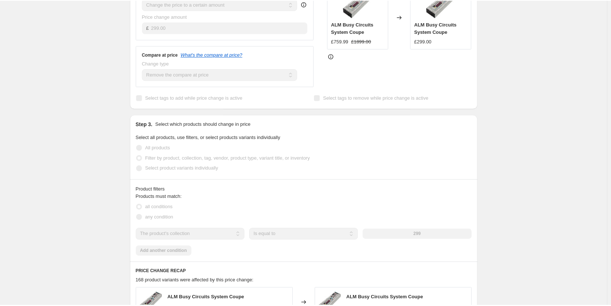
scroll to position [0, 0]
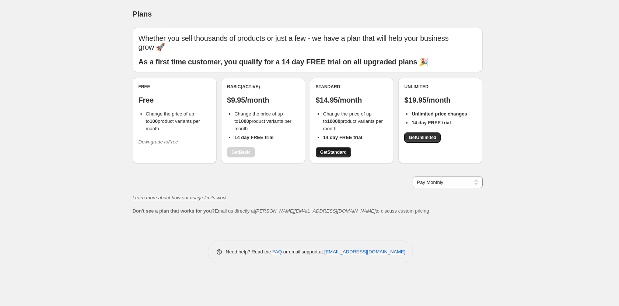
click at [339, 153] on span "Get Standard" at bounding box center [333, 153] width 27 height 6
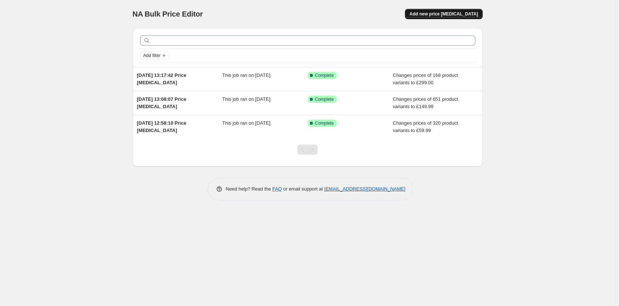
click at [435, 14] on span "Add new price [MEDICAL_DATA]" at bounding box center [443, 14] width 69 height 6
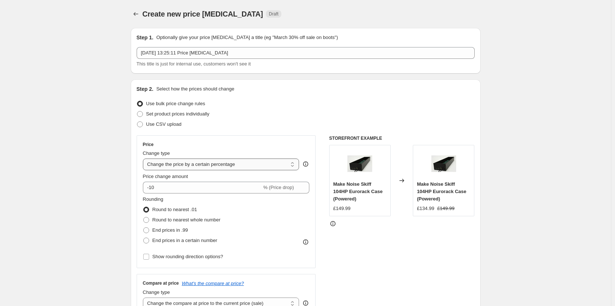
click at [225, 170] on select "Change the price to a certain amount Change the price by a certain amount Chang…" at bounding box center [221, 165] width 157 height 12
select select "to"
click at [144, 159] on select "Change the price to a certain amount Change the price by a certain amount Chang…" at bounding box center [221, 165] width 157 height 12
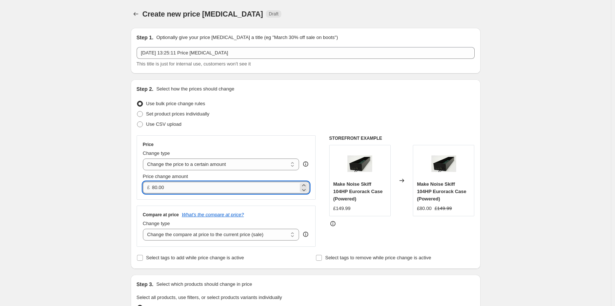
click at [180, 192] on input "80.00" at bounding box center [225, 188] width 146 height 12
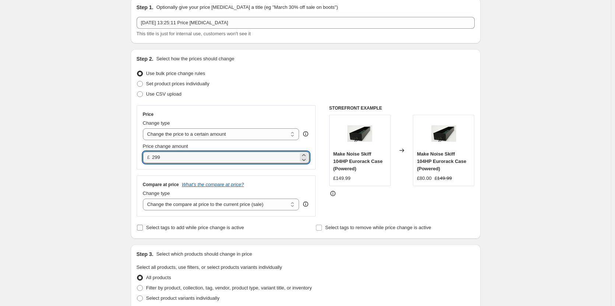
scroll to position [37, 0]
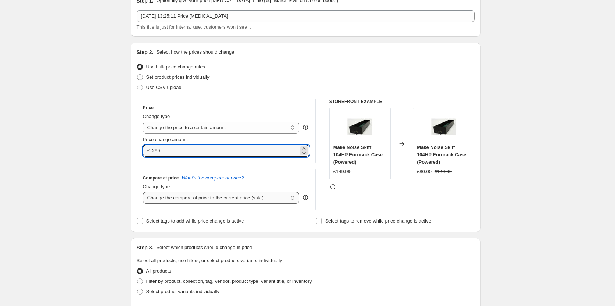
type input "299.00"
click at [201, 198] on select "Change the compare at price to the current price (sale) Change the compare at p…" at bounding box center [221, 198] width 157 height 12
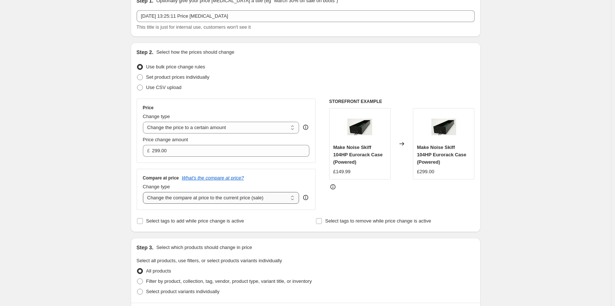
select select "remove"
click at [144, 192] on select "Change the compare at price to the current price (sale) Change the compare at p…" at bounding box center [221, 198] width 157 height 12
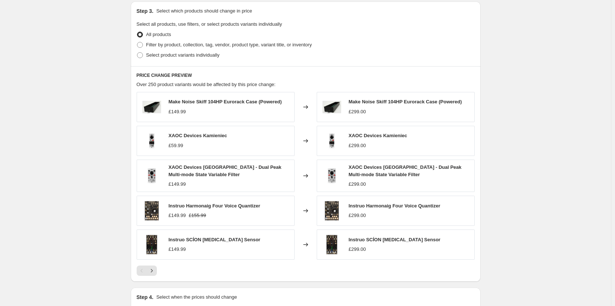
scroll to position [295, 0]
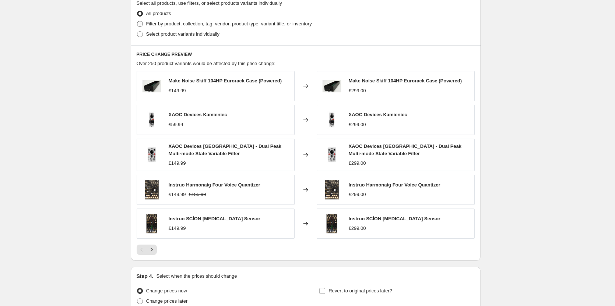
click at [142, 25] on span at bounding box center [140, 24] width 6 height 6
click at [137, 21] on input "Filter by product, collection, tag, vendor, product type, variant title, or inv…" at bounding box center [137, 21] width 0 height 0
radio input "true"
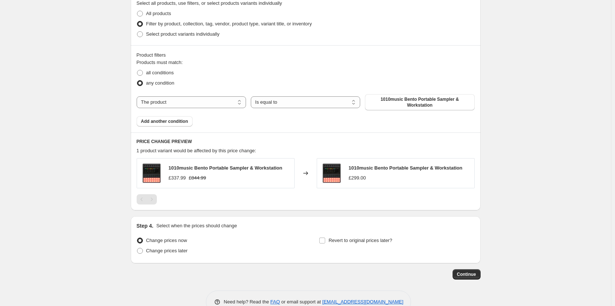
click at [143, 67] on legend "Products must match:" at bounding box center [160, 63] width 46 height 9
click at [139, 73] on span at bounding box center [140, 73] width 6 height 6
click at [137, 70] on input "all conditions" at bounding box center [137, 70] width 0 height 0
radio input "true"
click at [192, 107] on select "The product The product's collection The product's tag The product's vendor The…" at bounding box center [191, 102] width 109 height 12
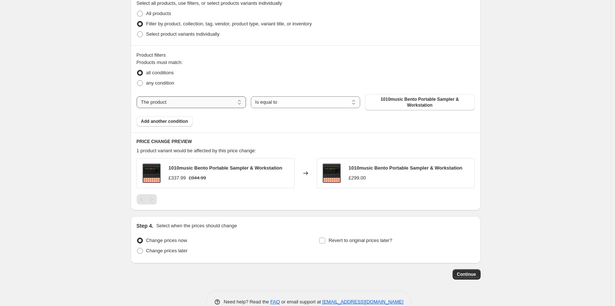
select select "collection"
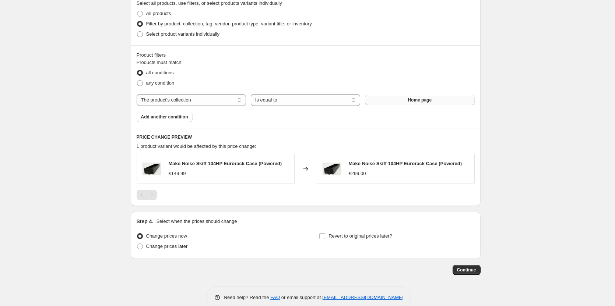
click at [421, 102] on span "Home page" at bounding box center [420, 100] width 24 height 6
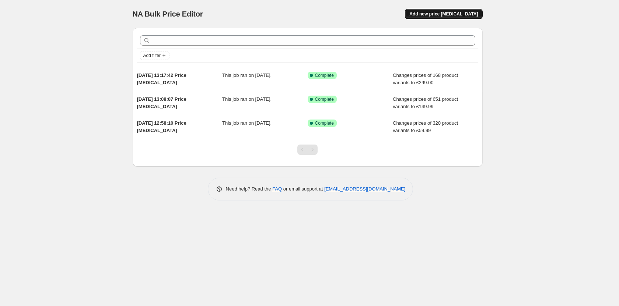
click at [461, 18] on button "Add new price [MEDICAL_DATA]" at bounding box center [443, 14] width 77 height 10
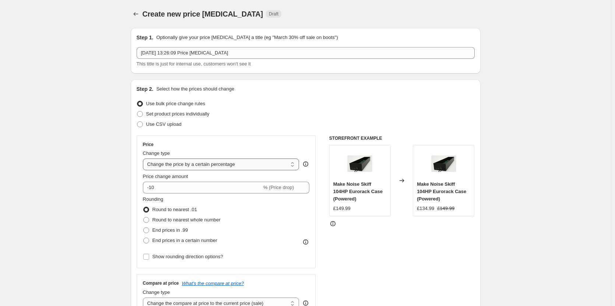
click at [187, 164] on select "Change the price to a certain amount Change the price by a certain amount Chang…" at bounding box center [221, 165] width 157 height 12
select select "to"
click at [144, 159] on select "Change the price to a certain amount Change the price by a certain amount Chang…" at bounding box center [221, 165] width 157 height 12
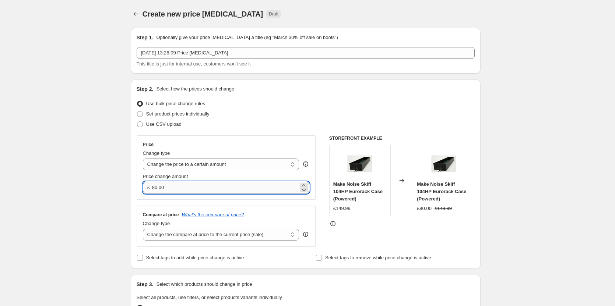
click at [196, 186] on input "80.00" at bounding box center [225, 188] width 146 height 12
click at [196, 187] on input "80.00" at bounding box center [225, 188] width 146 height 12
type input "280.00"
click at [352, 239] on div "STOREFRONT EXAMPLE Make Noise Skiff 104HP Eurorack Case (Powered) £149.99 Chang…" at bounding box center [401, 192] width 145 height 112
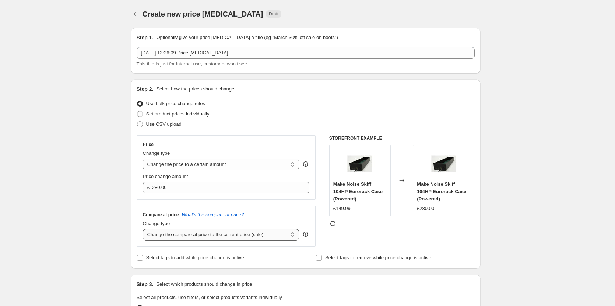
click at [231, 235] on select "Change the compare at price to the current price (sale) Change the compare at p…" at bounding box center [221, 235] width 157 height 12
select select "remove"
click at [144, 229] on select "Change the compare at price to the current price (sale) Change the compare at p…" at bounding box center [221, 235] width 157 height 12
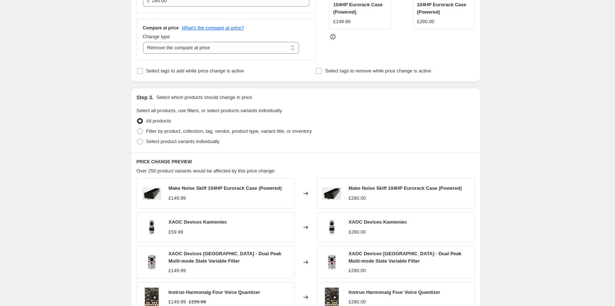
scroll to position [179, 0]
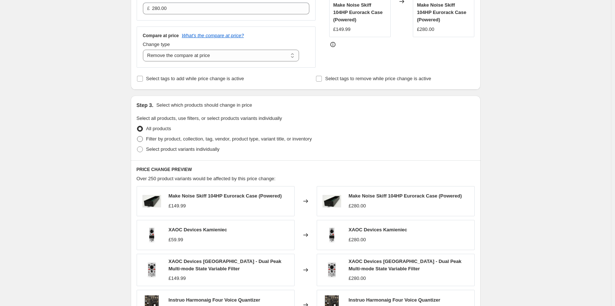
click at [145, 138] on label "Filter by product, collection, tag, vendor, product type, variant title, or inv…" at bounding box center [224, 139] width 175 height 10
click at [137, 137] on input "Filter by product, collection, tag, vendor, product type, variant title, or inv…" at bounding box center [137, 136] width 0 height 0
radio input "true"
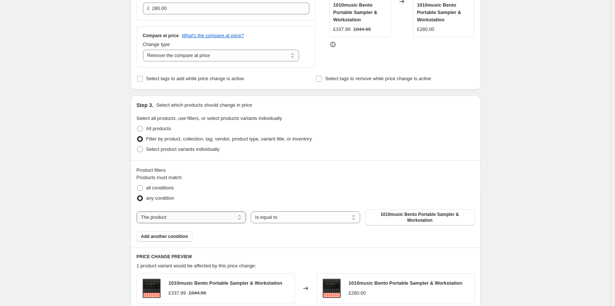
click at [179, 221] on select "The product The product's collection The product's tag The product's vendor The…" at bounding box center [191, 218] width 109 height 12
click at [143, 189] on span at bounding box center [140, 188] width 6 height 6
click at [137, 186] on input "all conditions" at bounding box center [137, 185] width 0 height 0
radio input "true"
click at [173, 222] on select "The product The product's collection The product's tag The product's vendor The…" at bounding box center [191, 218] width 109 height 12
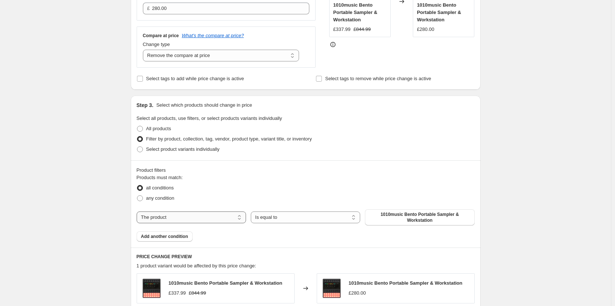
select select "collection"
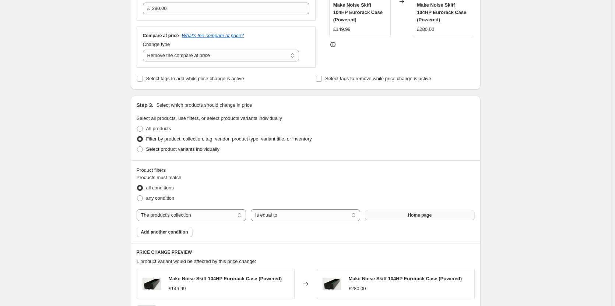
click at [404, 219] on button "Home page" at bounding box center [419, 215] width 109 height 10
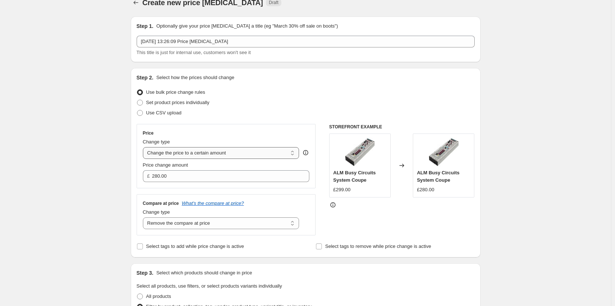
scroll to position [0, 0]
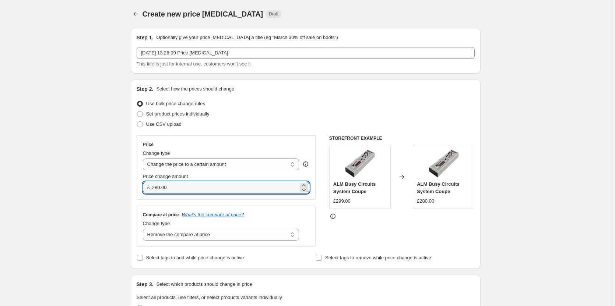
drag, startPoint x: 159, startPoint y: 189, endPoint x: 196, endPoint y: 195, distance: 37.3
click at [196, 195] on div "Price Change type Change the price to a certain amount Change the price by a ce…" at bounding box center [226, 168] width 179 height 64
type input "299.00"
click at [398, 223] on div "STOREFRONT EXAMPLE ALM Busy Circuits System Coupe £299.00 Changed to ALM Busy C…" at bounding box center [401, 192] width 145 height 112
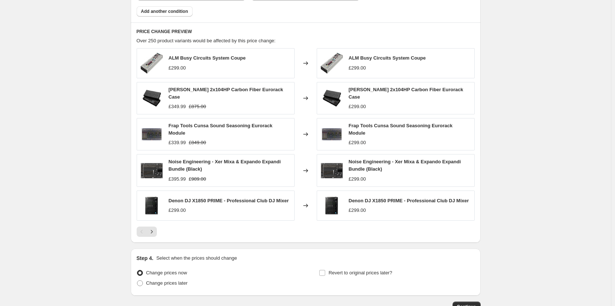
scroll to position [451, 0]
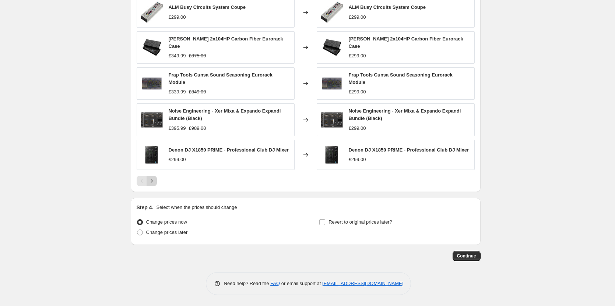
click at [151, 183] on icon "Next" at bounding box center [151, 181] width 7 height 7
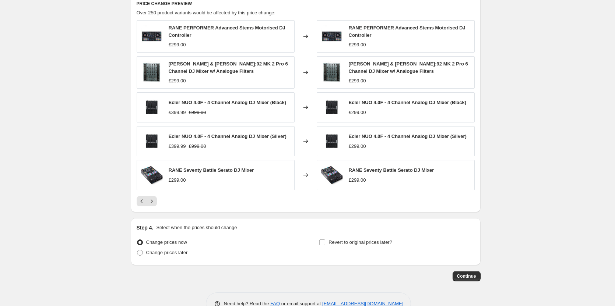
scroll to position [449, 0]
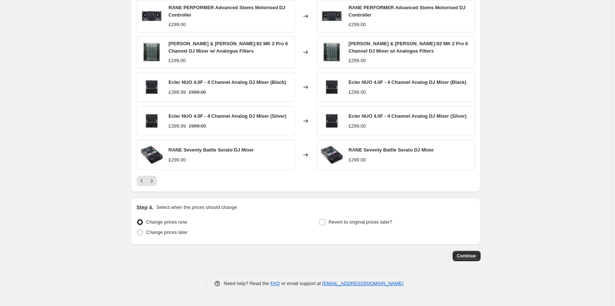
click at [468, 257] on span "Continue" at bounding box center [466, 256] width 19 height 6
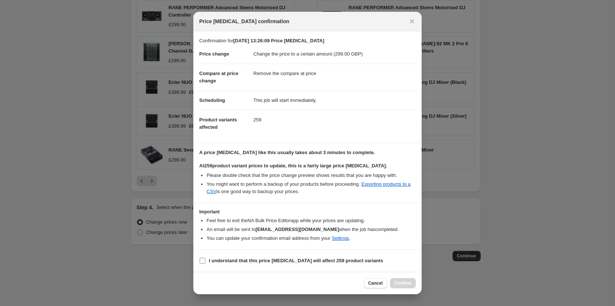
click at [200, 262] on input "I understand that this price [MEDICAL_DATA] will affect 259 product variants" at bounding box center [203, 261] width 6 height 6
checkbox input "true"
click at [410, 284] on span "Confirm" at bounding box center [402, 284] width 17 height 6
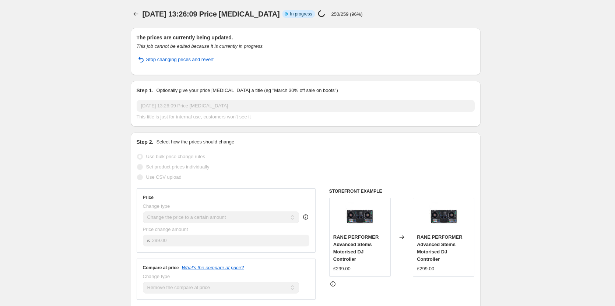
select select "remove"
select select "collection"
